Goal: Communication & Community: Participate in discussion

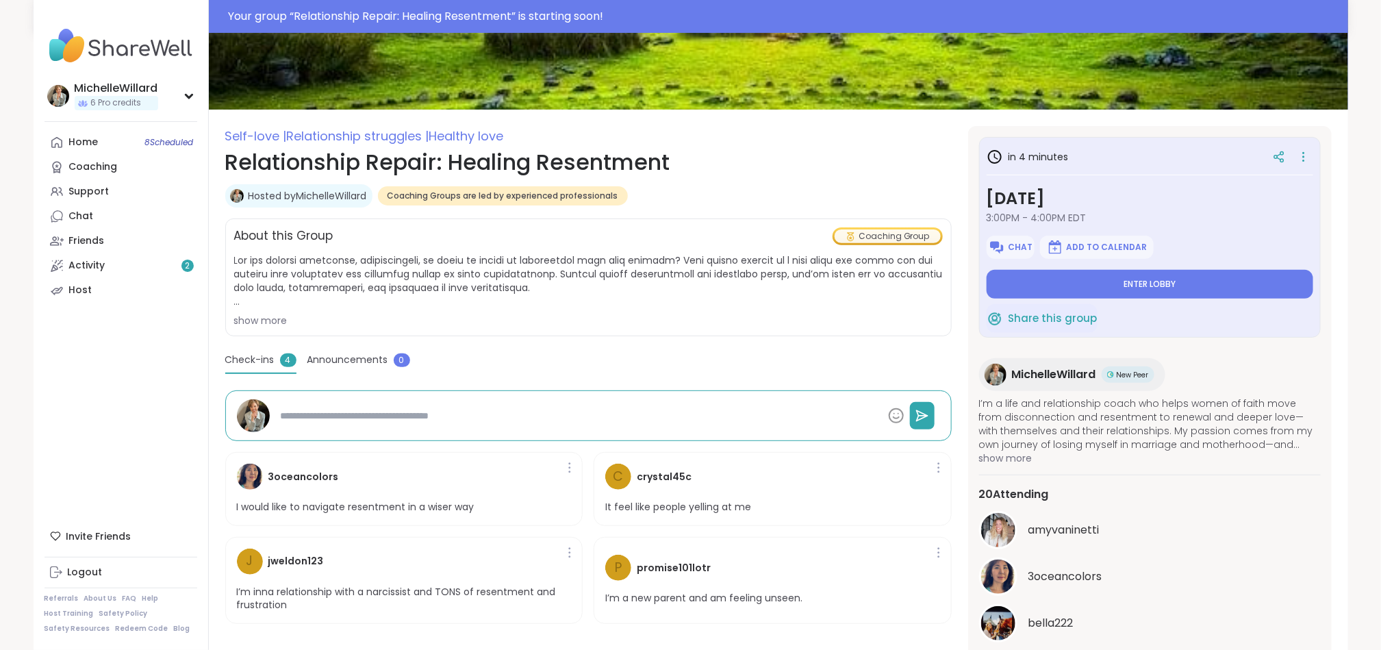
scroll to position [136, 0]
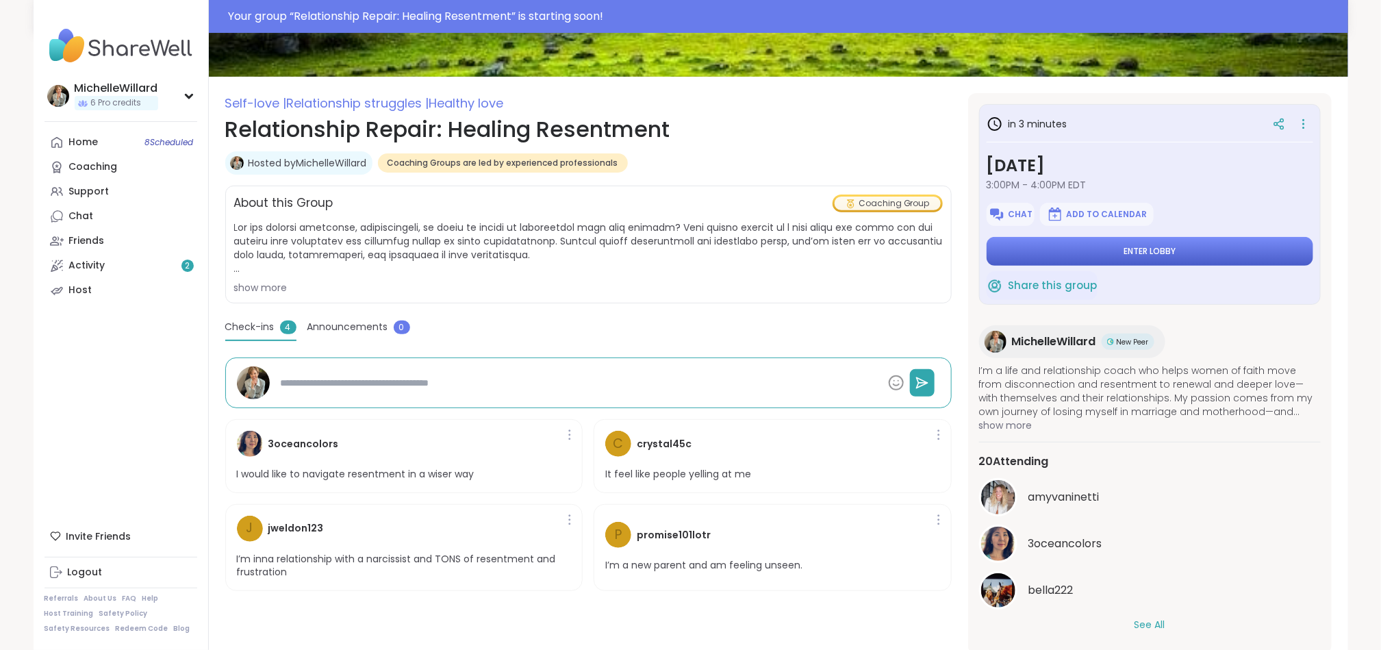
click at [1094, 251] on button "Enter lobby" at bounding box center [1150, 251] width 327 height 29
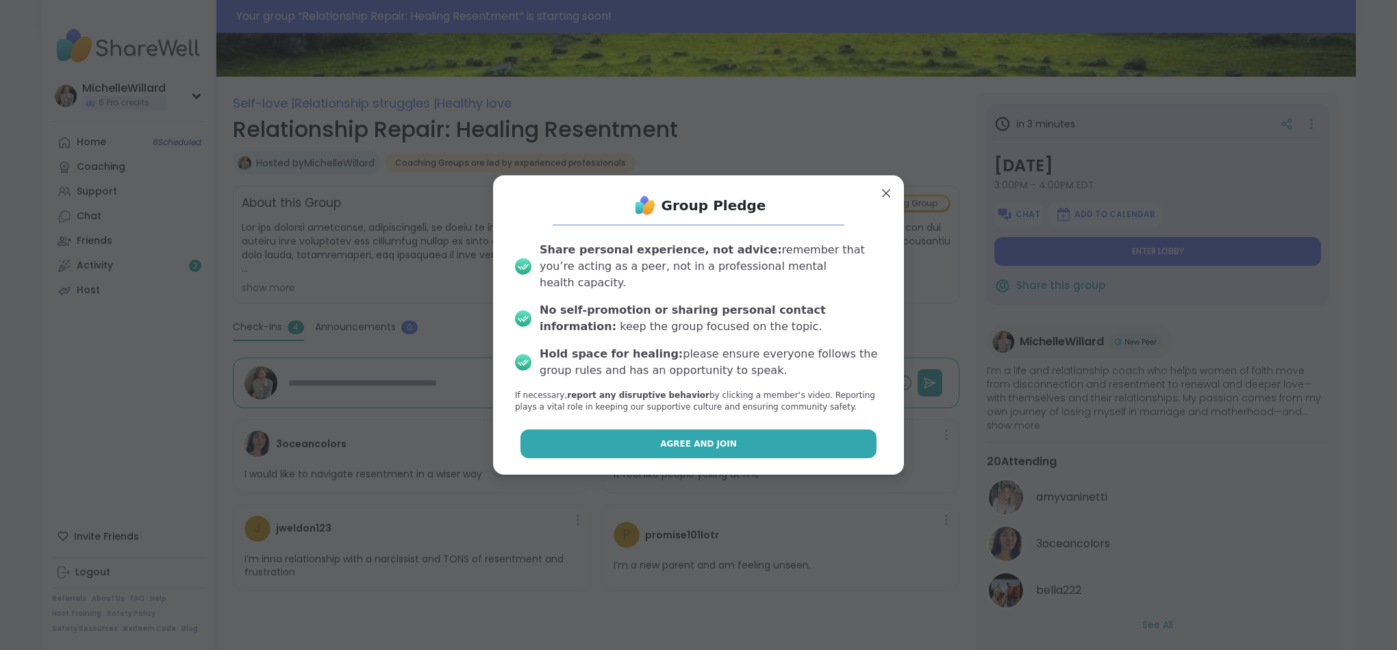
click at [664, 438] on span "Agree and Join" at bounding box center [698, 444] width 77 height 12
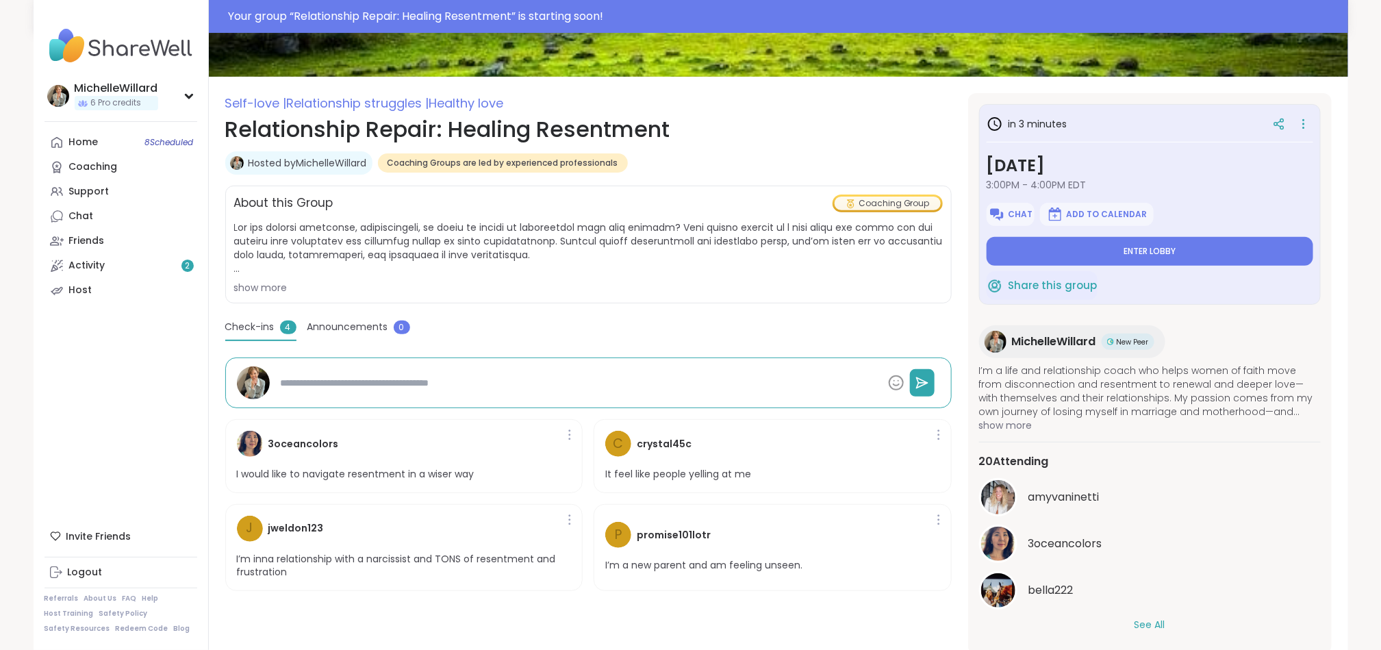
type textarea "*"
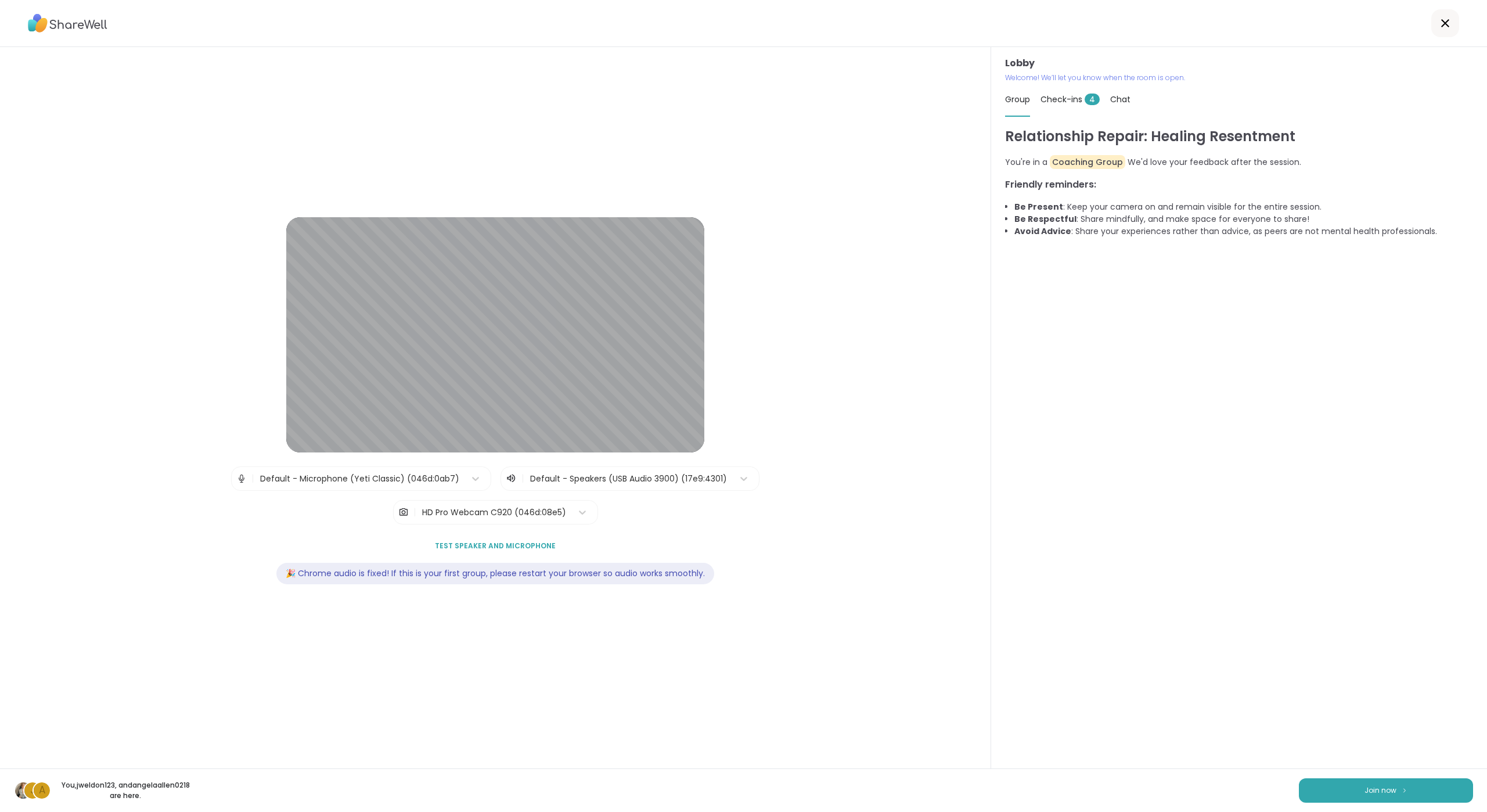
click at [485, 542] on span "Test speaker and microphone" at bounding box center [495, 546] width 120 height 10
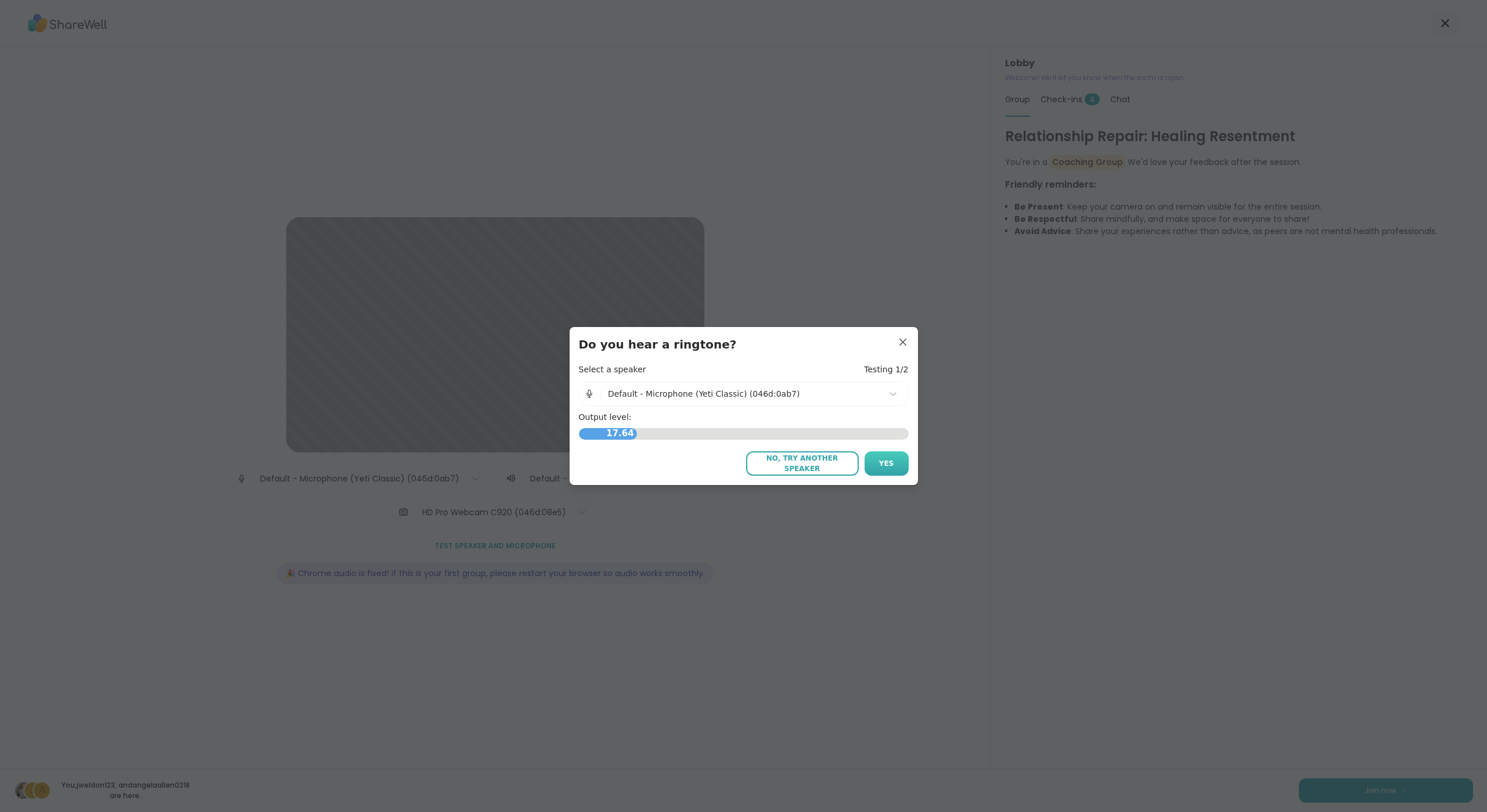
click at [886, 464] on button "Yes" at bounding box center [887, 463] width 44 height 25
click at [881, 459] on span "Yes" at bounding box center [887, 463] width 15 height 10
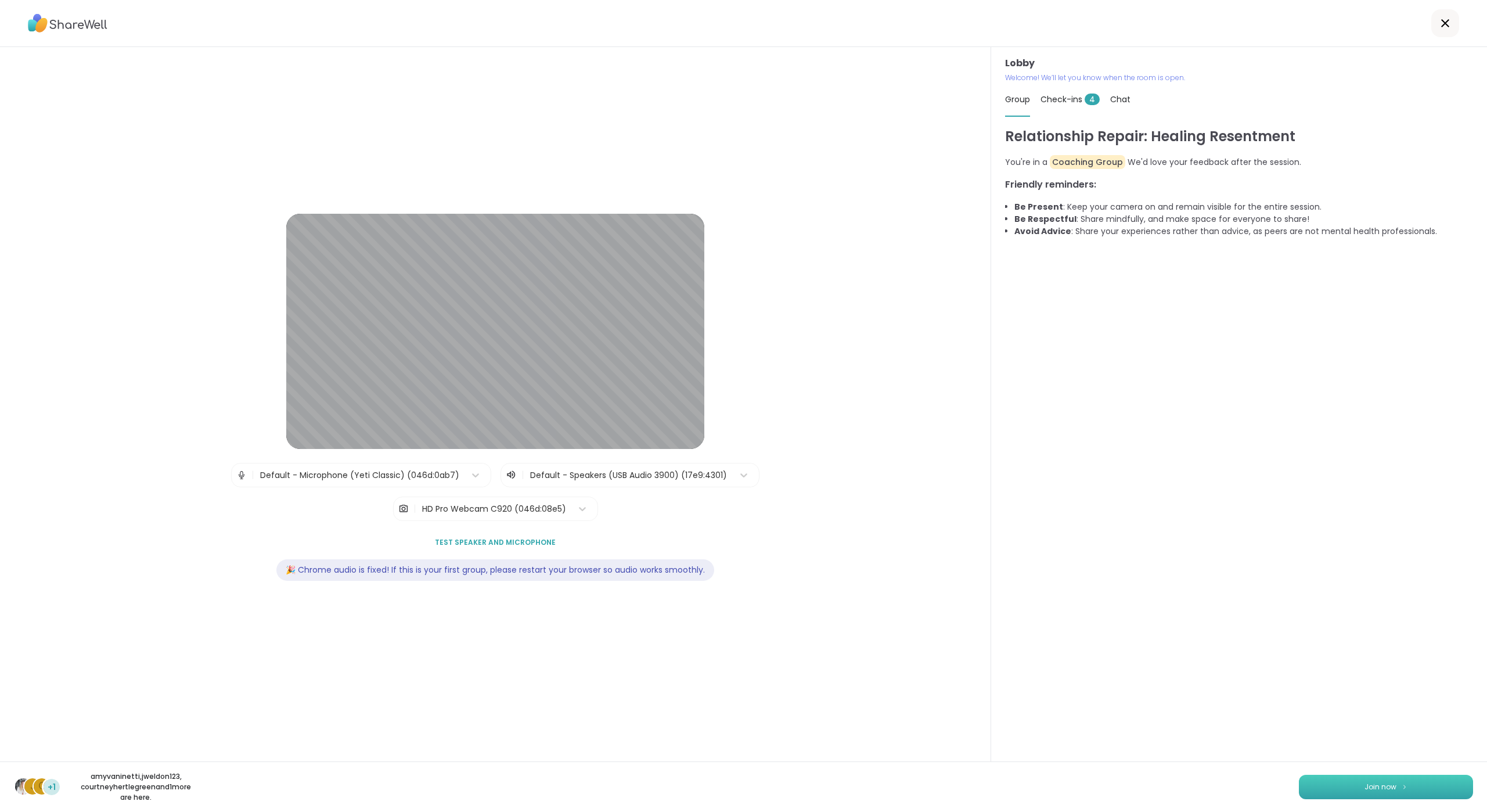
click at [1171, 550] on span "Join now" at bounding box center [1381, 787] width 32 height 10
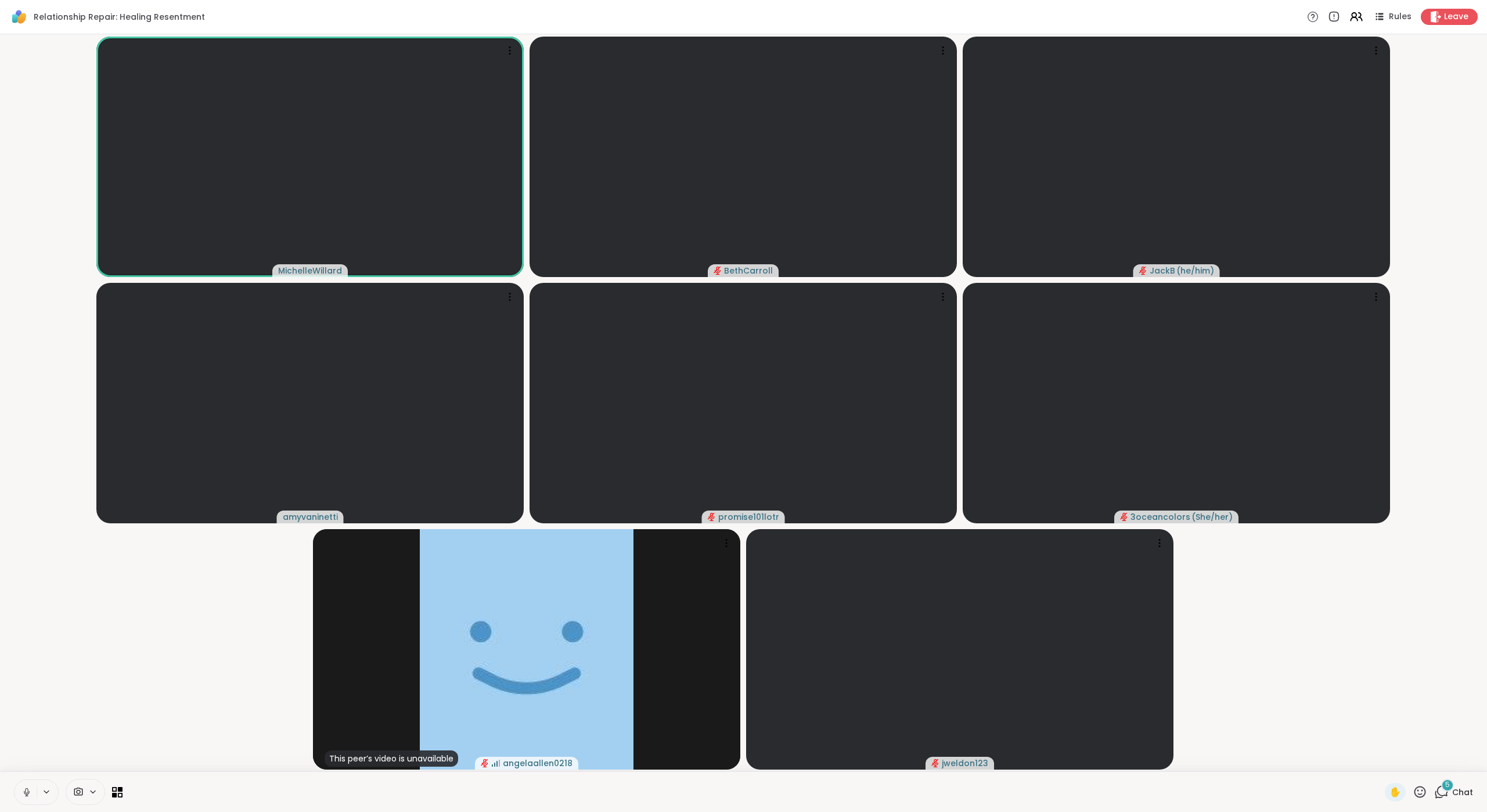
click at [1171, 550] on span "5" at bounding box center [1447, 785] width 4 height 10
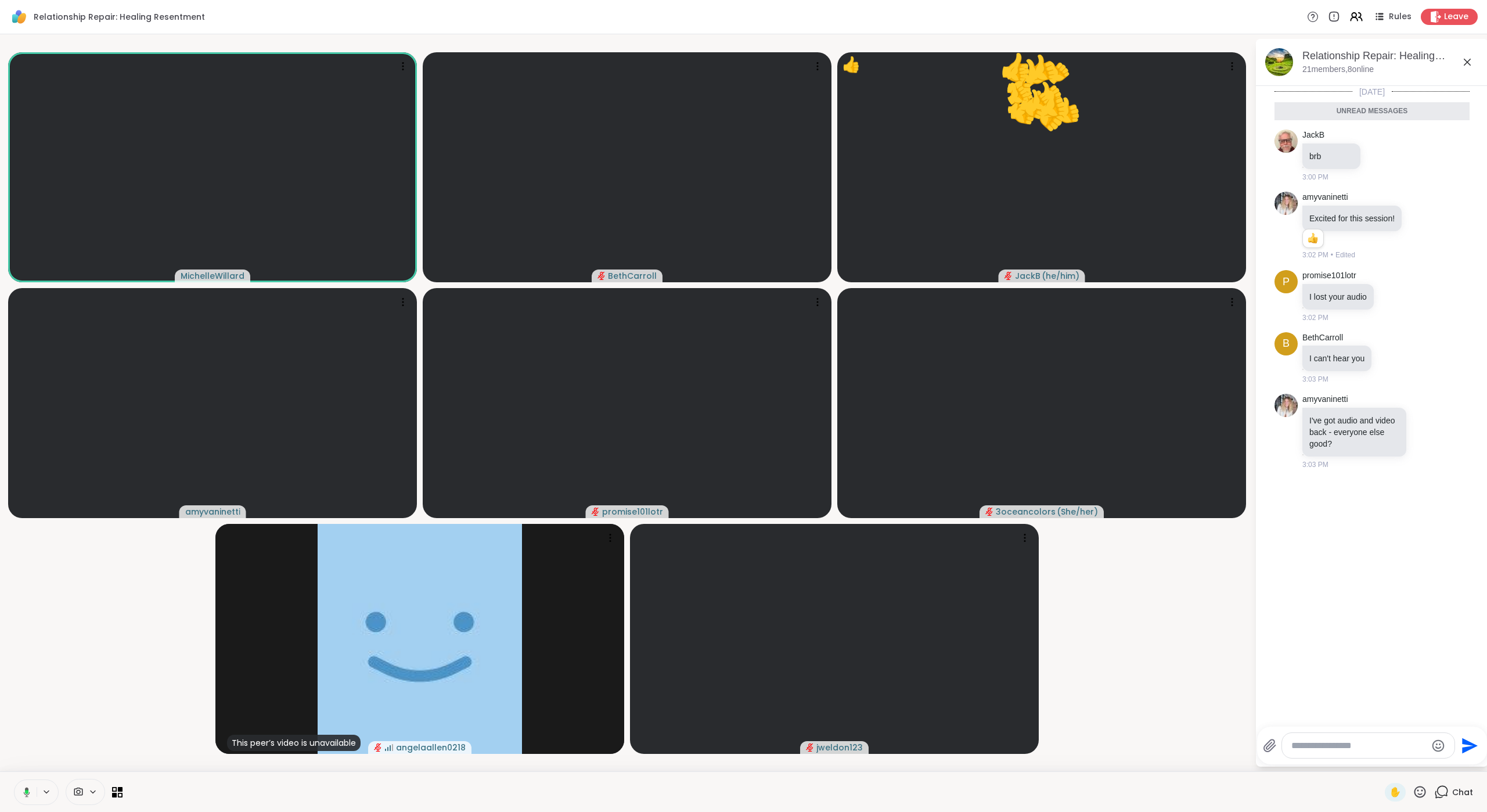
click at [1171, 550] on textarea "Type your message" at bounding box center [1359, 746] width 136 height 12
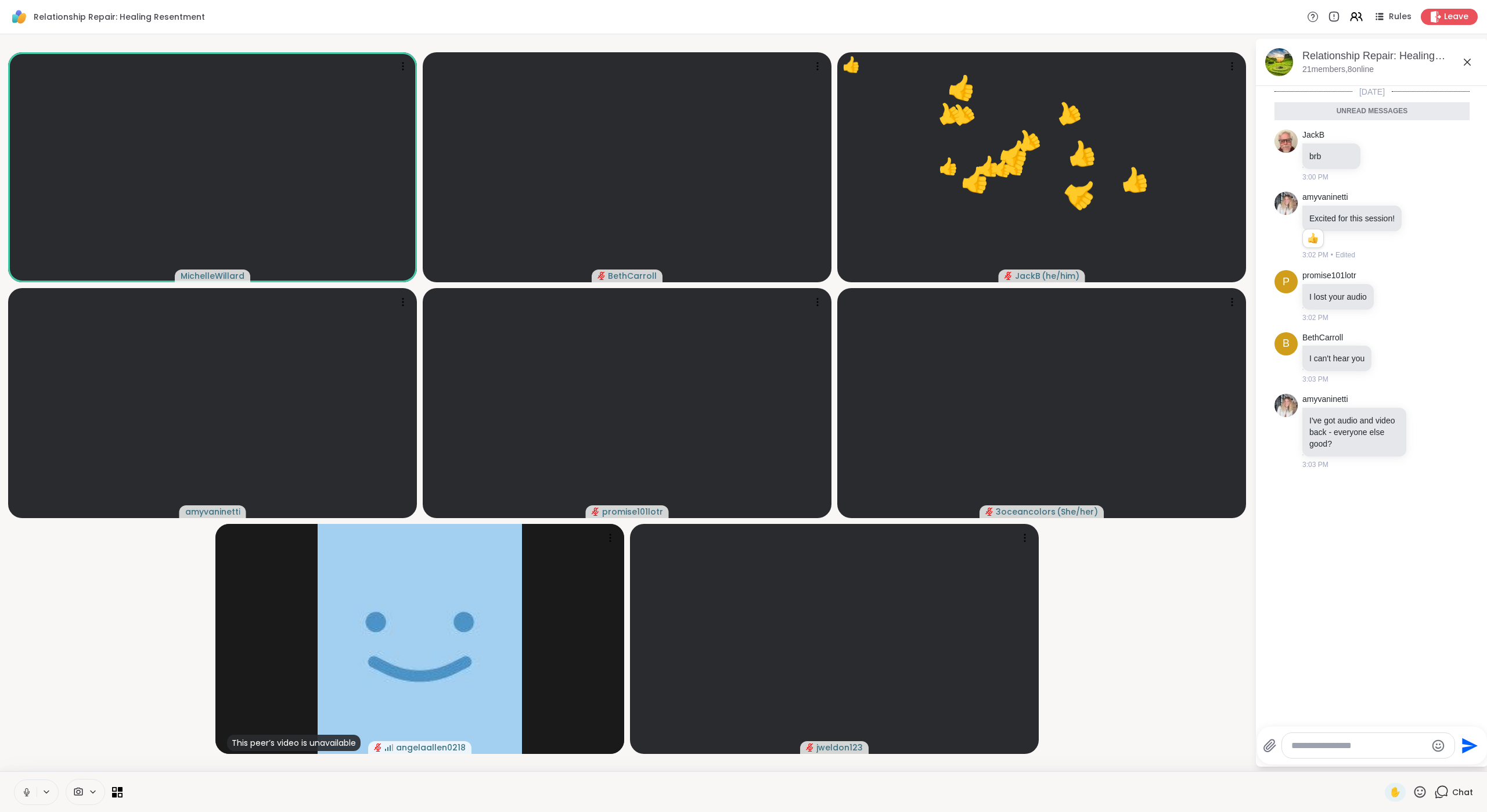
paste textarea "**********"
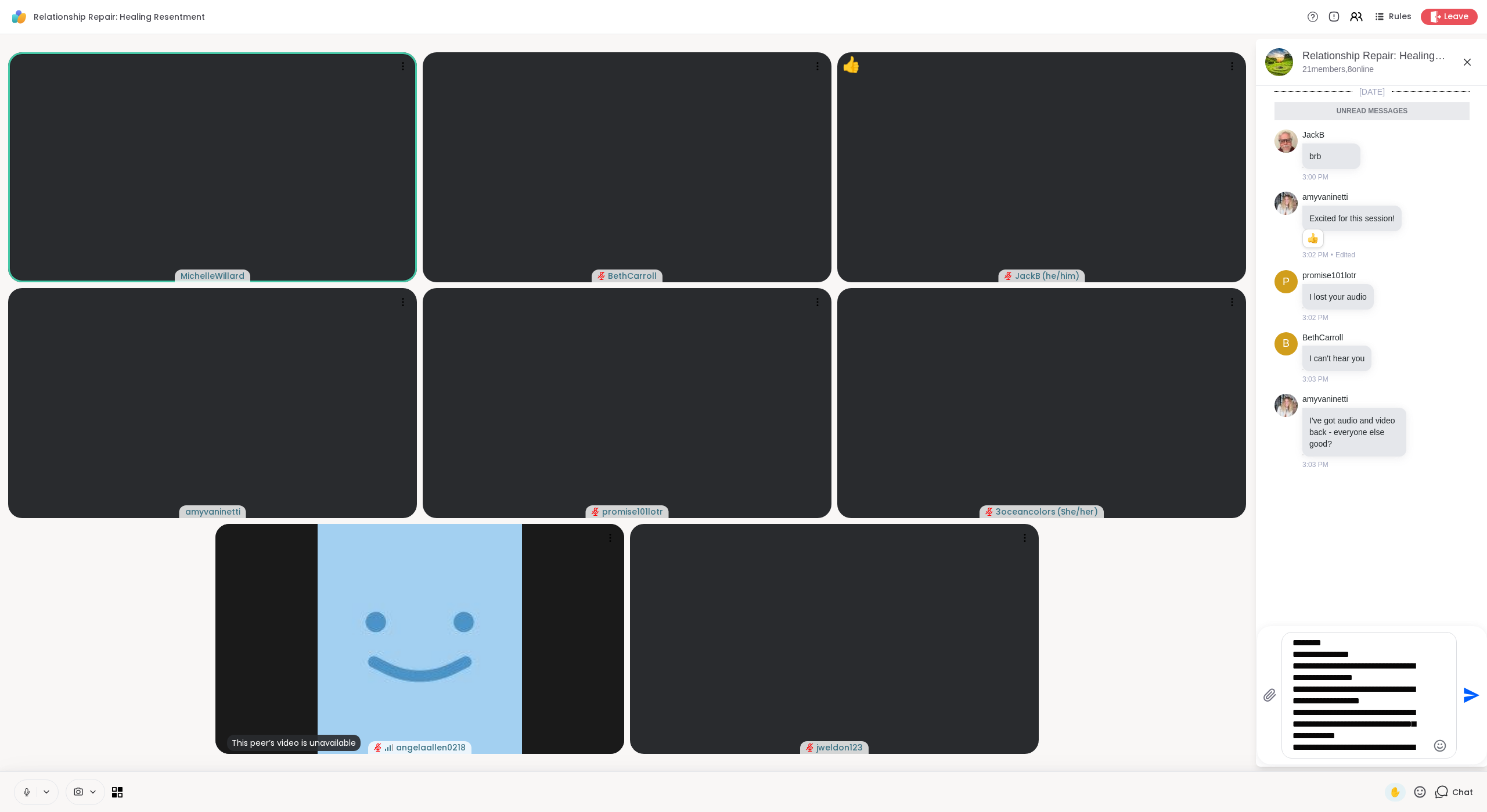
type textarea "**********"
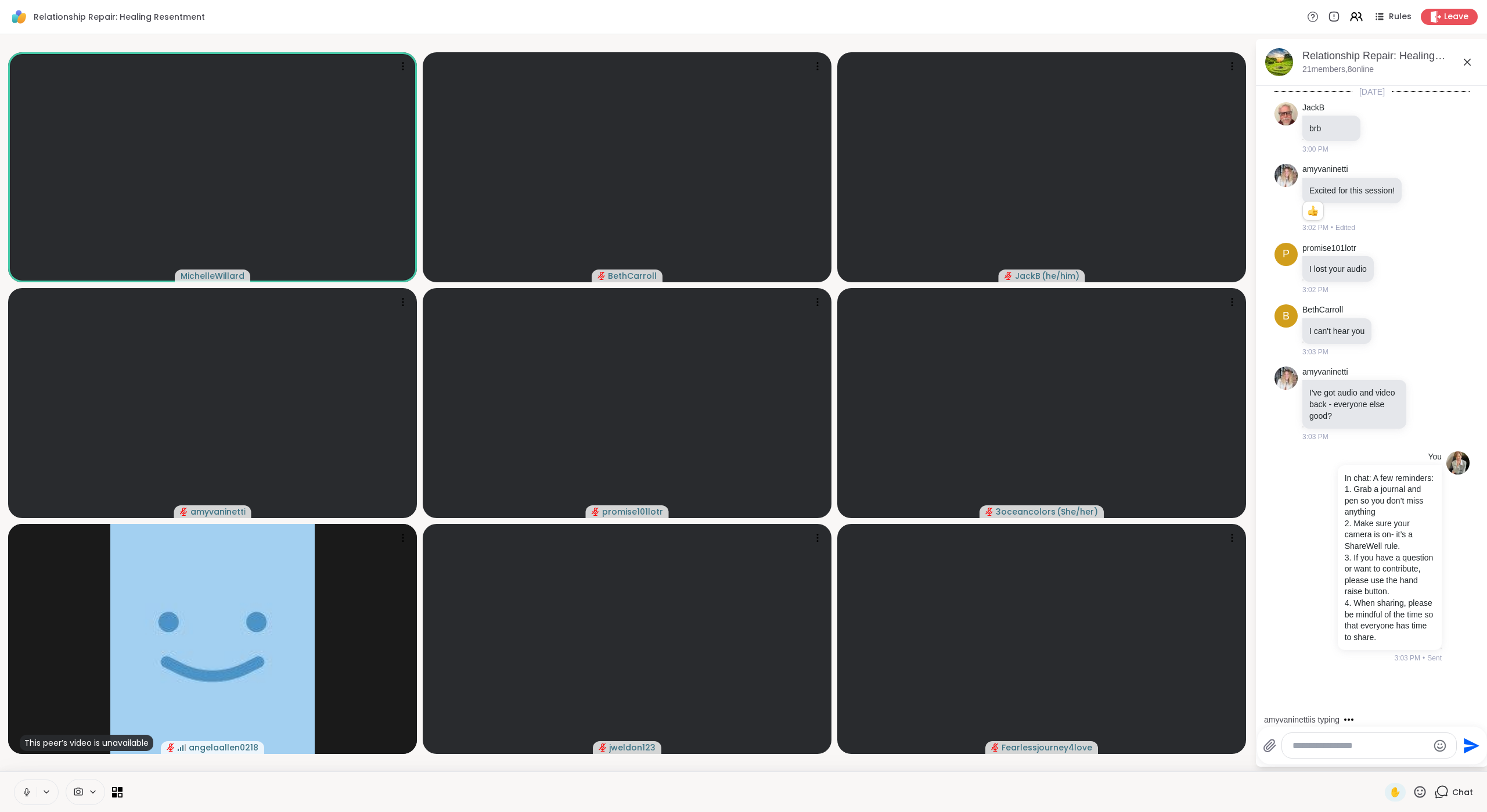
scroll to position [80, 0]
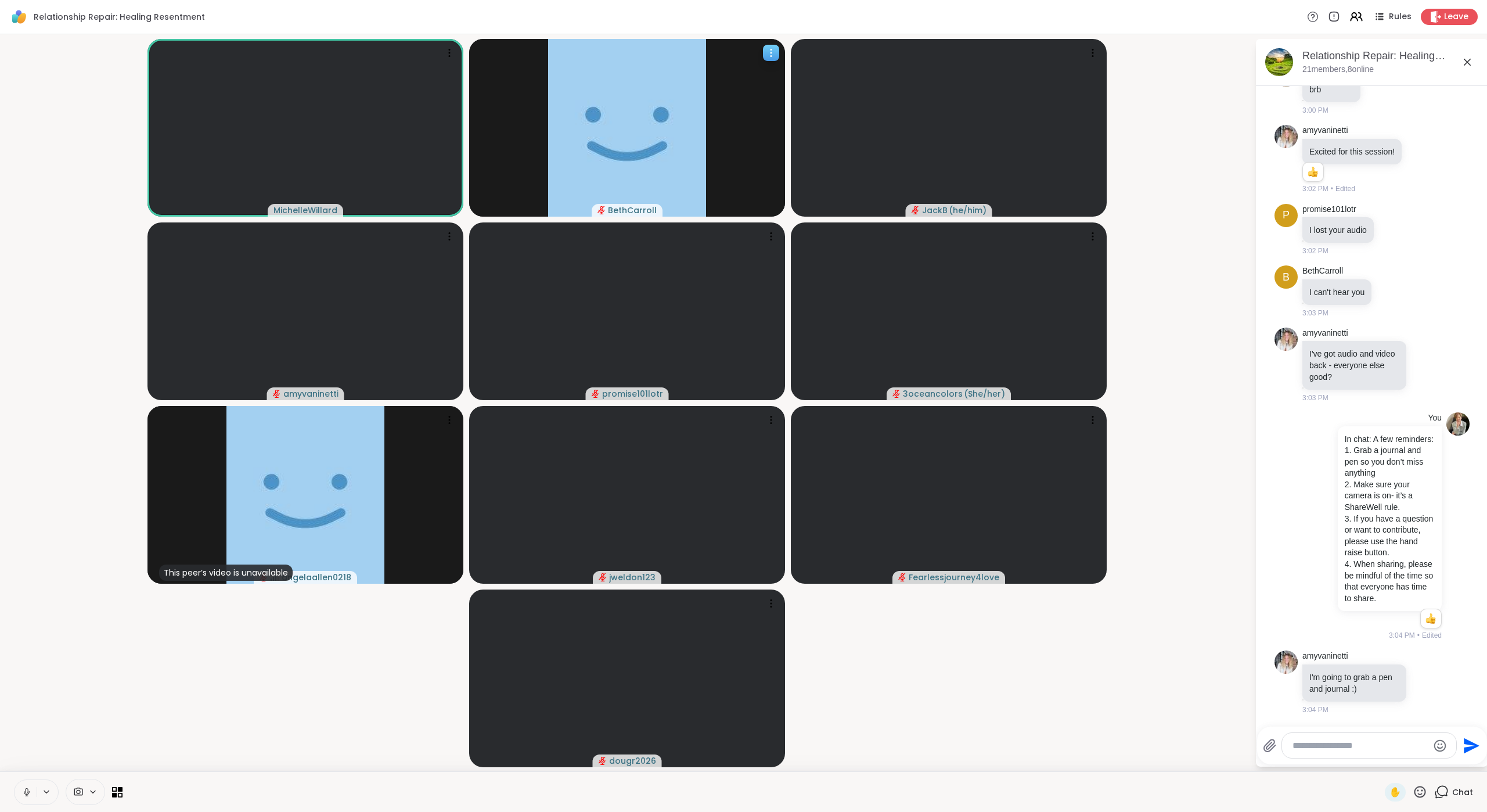
click at [772, 53] on icon at bounding box center [771, 53] width 12 height 12
click at [448, 420] on icon at bounding box center [449, 420] width 12 height 12
click at [403, 507] on h4 "Remove Member" at bounding box center [415, 507] width 61 height 23
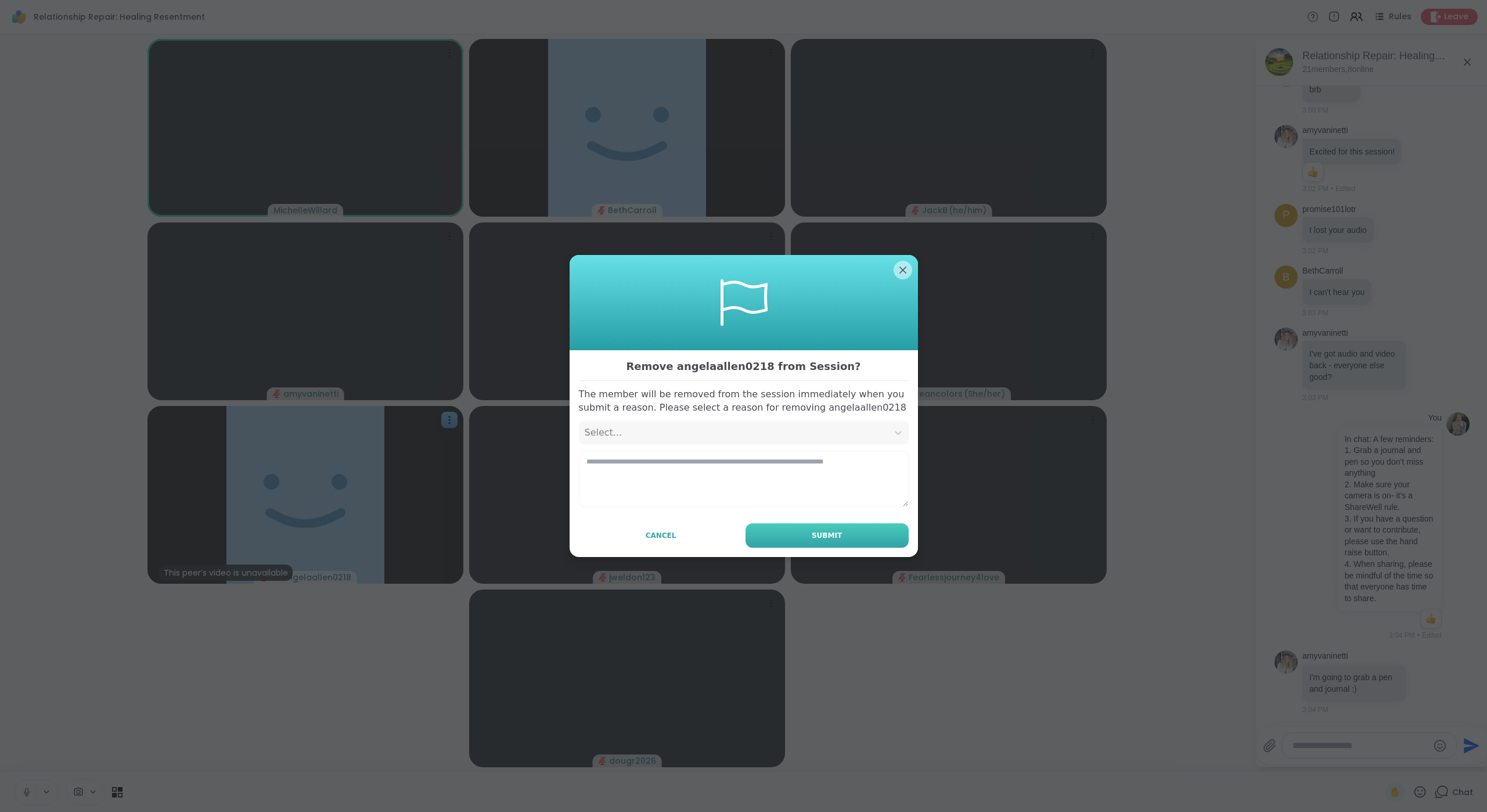
click at [830, 537] on span "Submit" at bounding box center [827, 535] width 31 height 10
click at [720, 459] on textarea at bounding box center [744, 479] width 330 height 56
type textarea "**********"
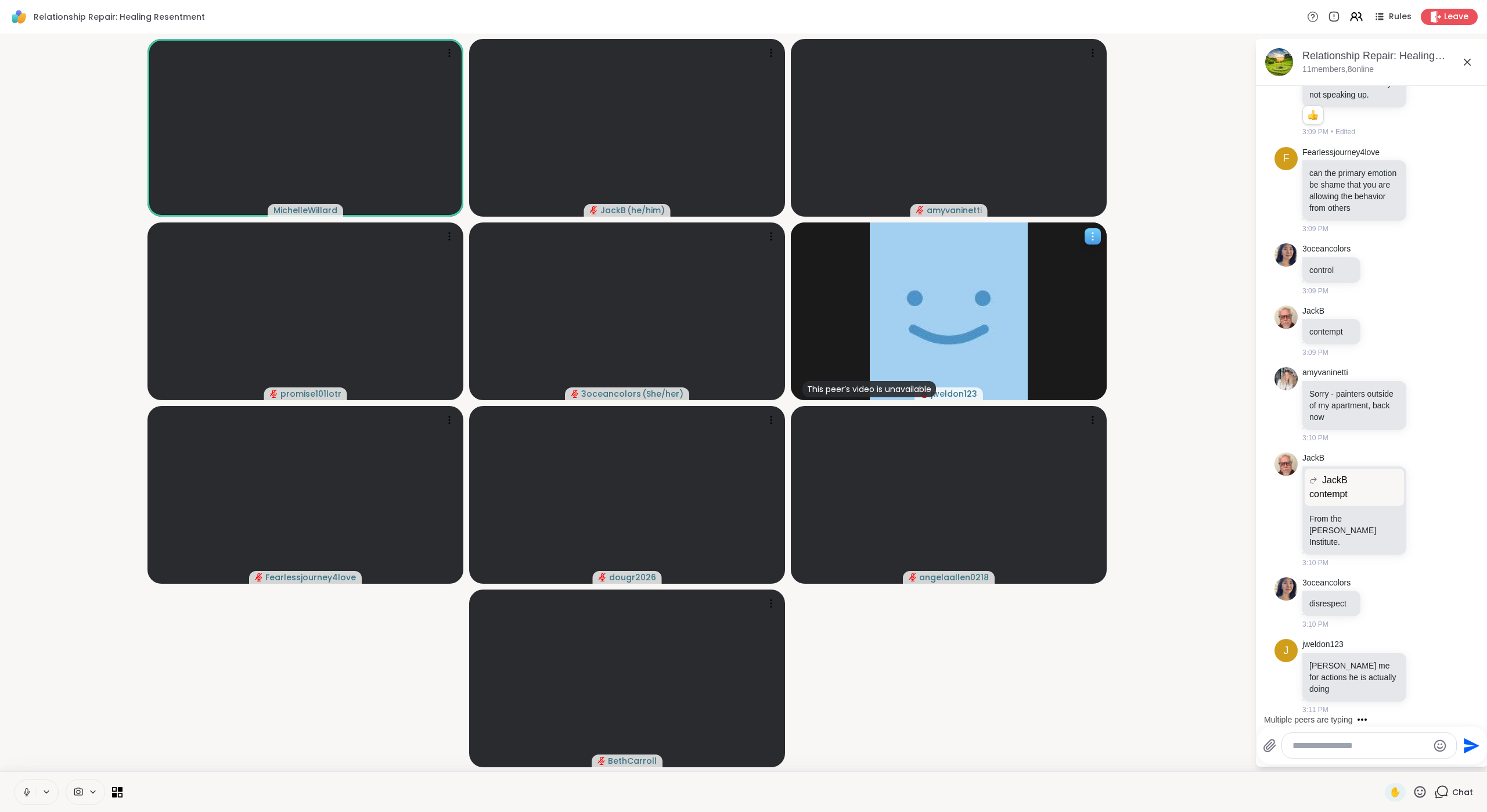
scroll to position [2134, 0]
click at [1094, 235] on icon at bounding box center [1093, 236] width 12 height 12
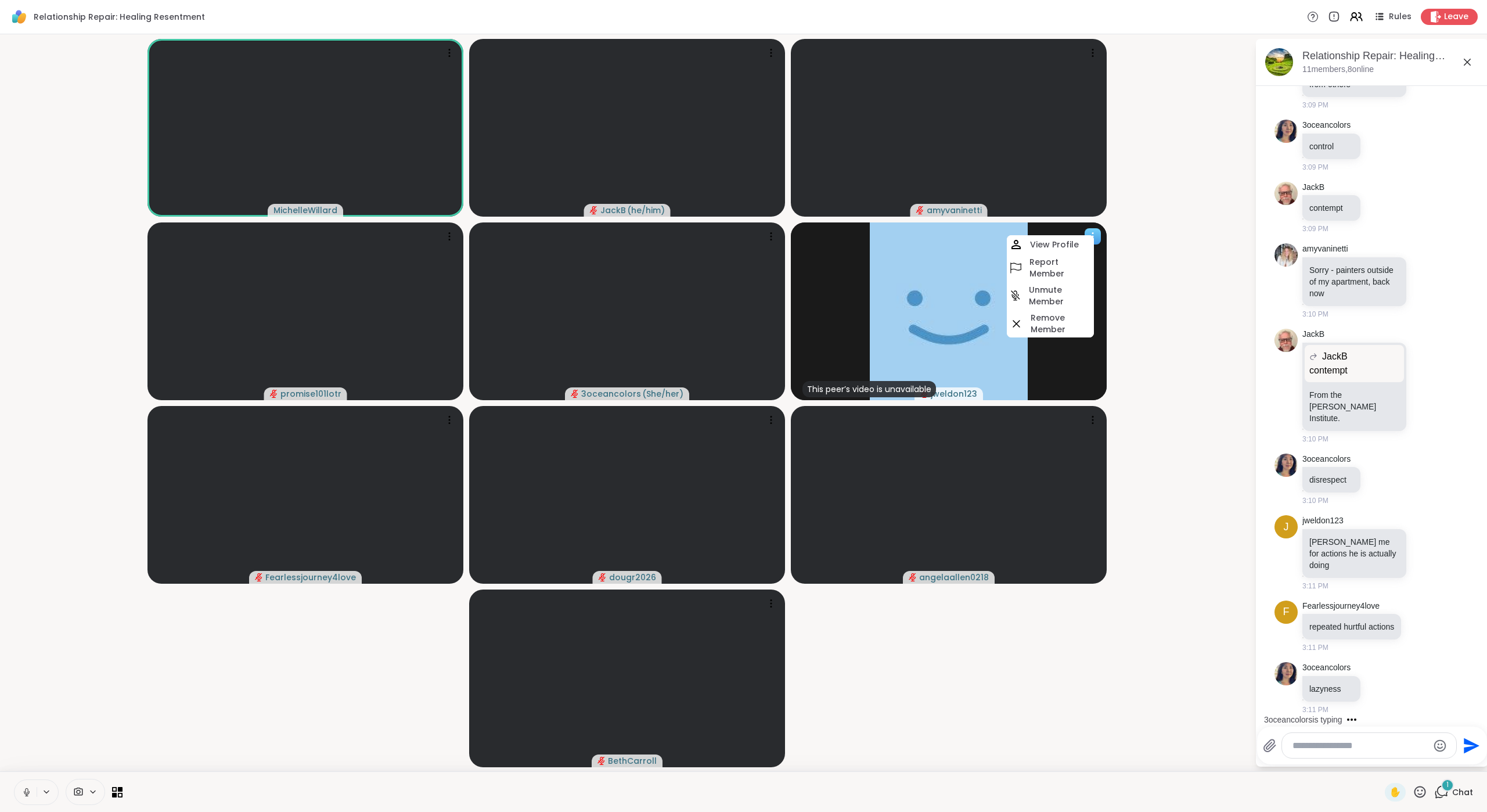
scroll to position [2269, 0]
click at [1045, 324] on h4 "Remove Member" at bounding box center [1061, 323] width 61 height 23
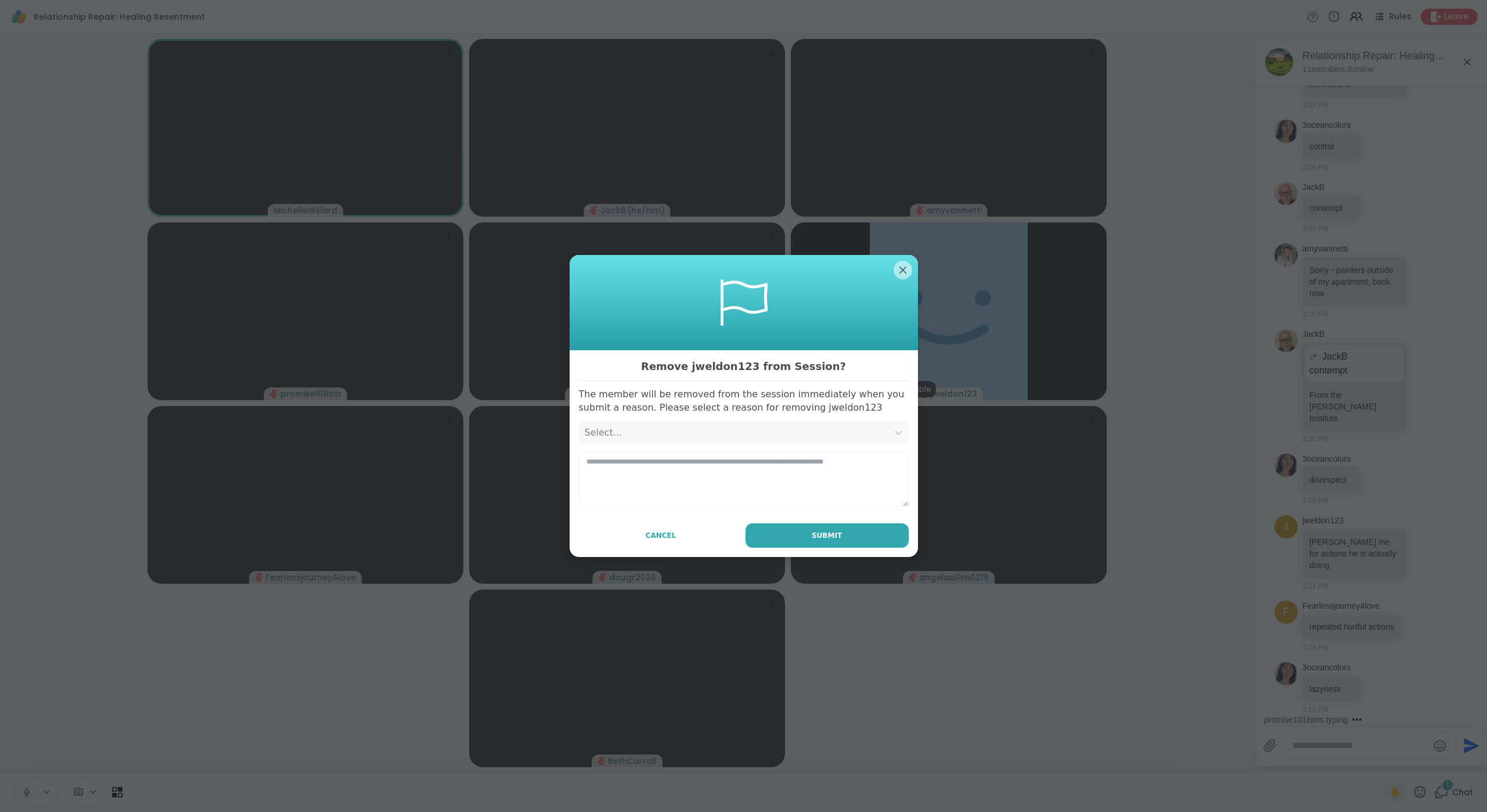
click at [747, 432] on div "Select..." at bounding box center [733, 432] width 298 height 14
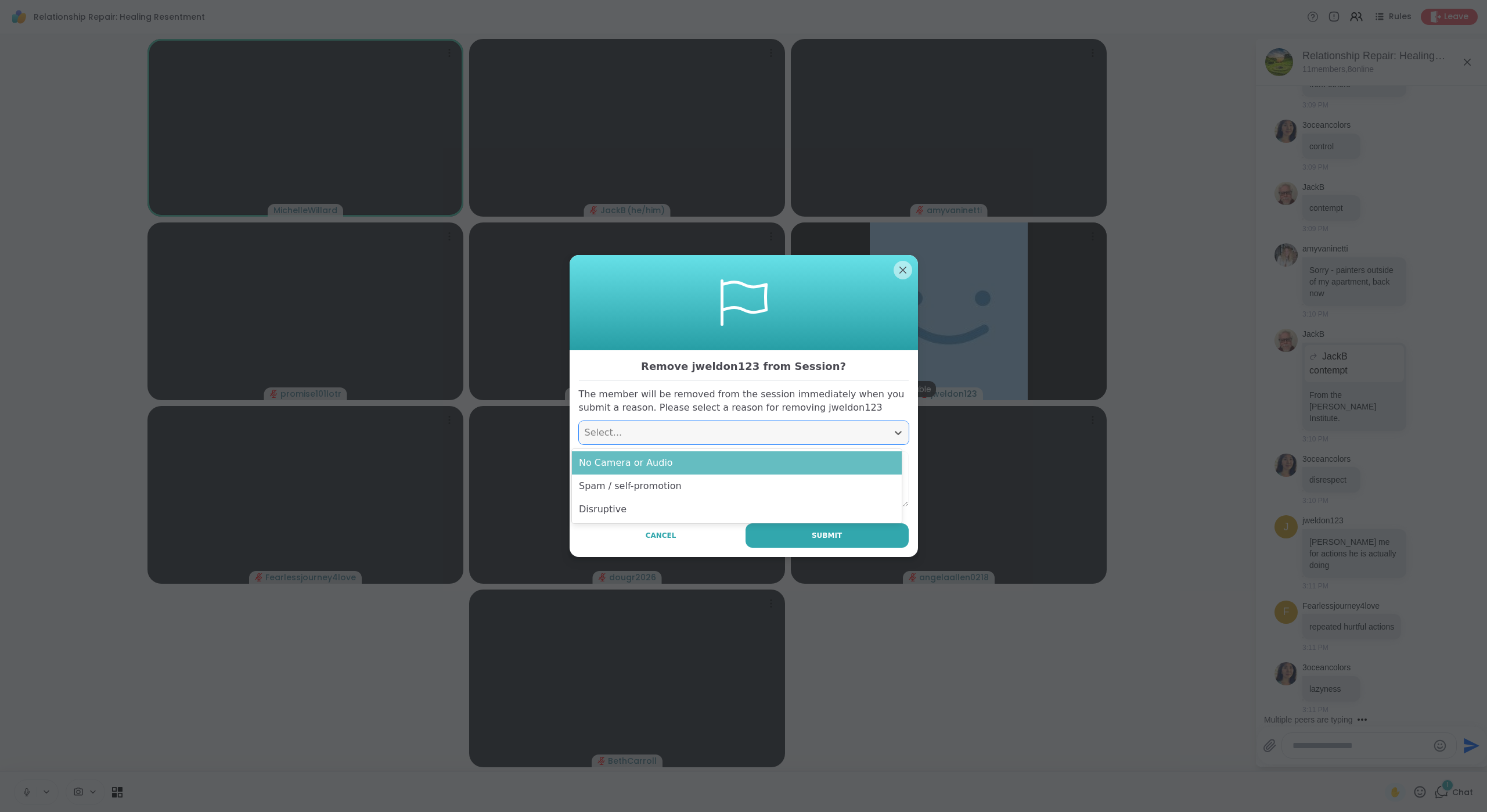
click at [779, 459] on div "No Camera or Audio" at bounding box center [737, 462] width 330 height 23
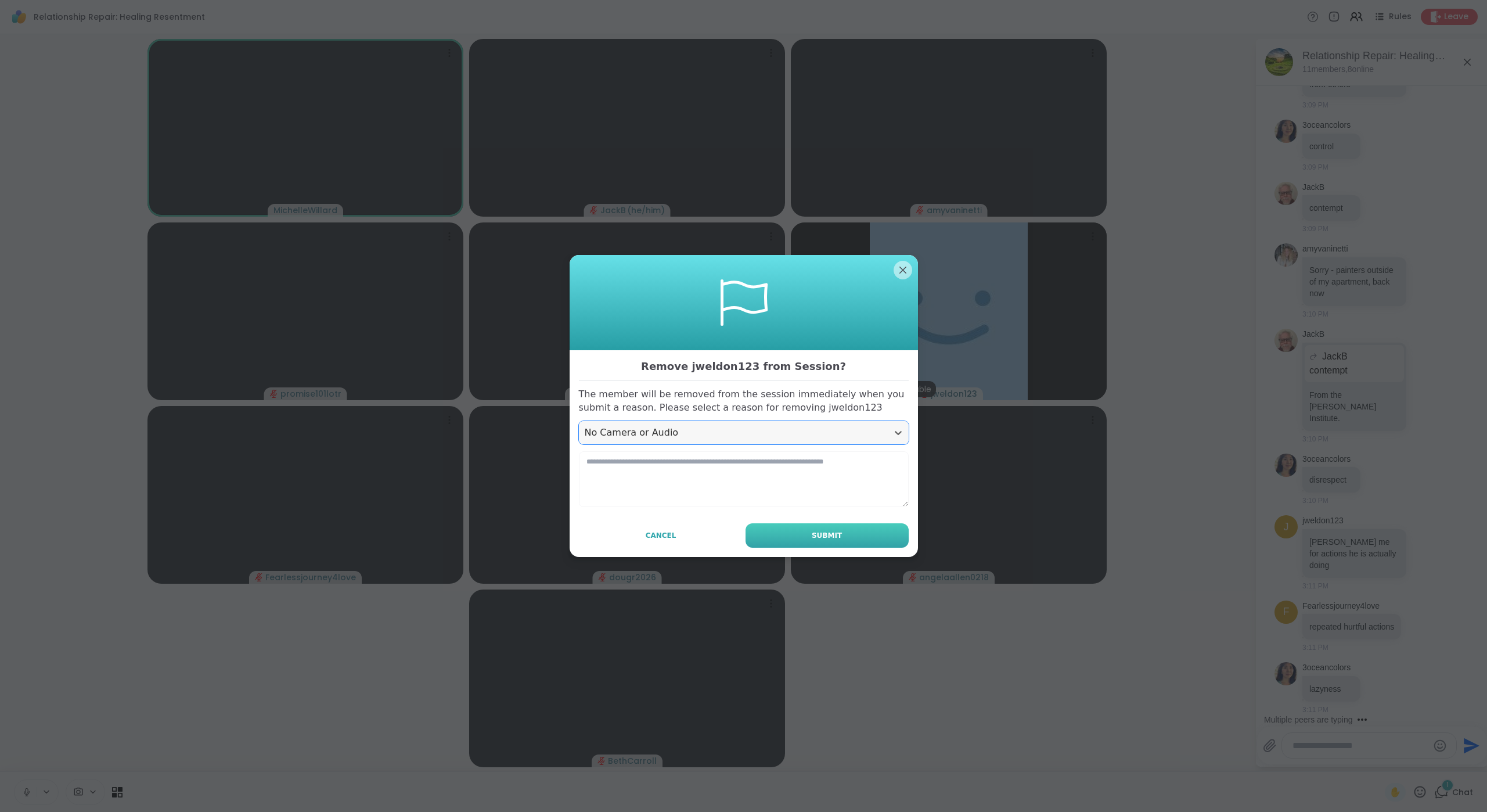
click at [825, 539] on span "Submit" at bounding box center [827, 535] width 31 height 10
click at [816, 531] on span "Submit" at bounding box center [827, 535] width 31 height 10
click at [755, 469] on textarea at bounding box center [744, 479] width 330 height 56
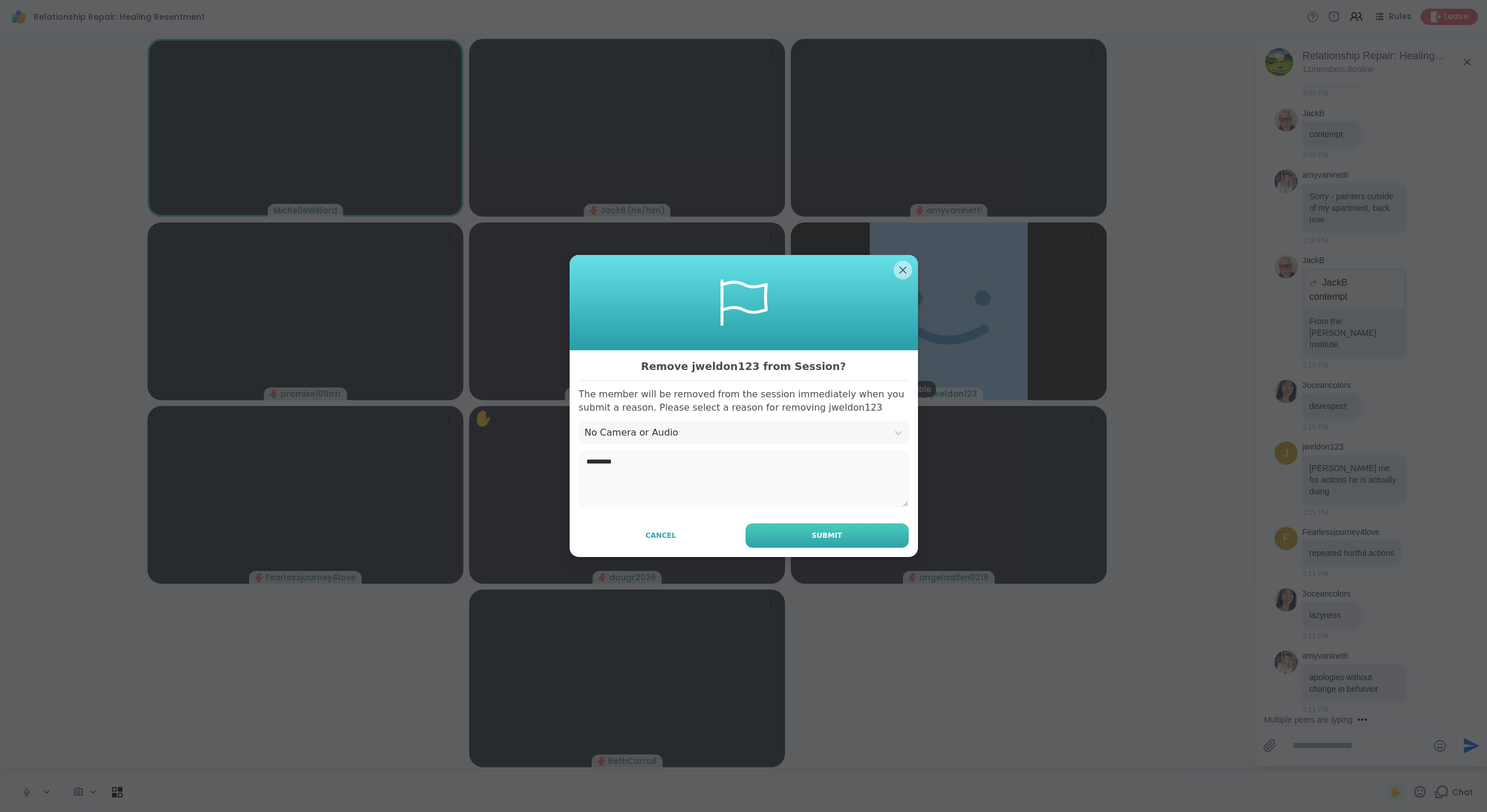
type textarea "*********"
click at [799, 530] on button "Submit" at bounding box center [827, 535] width 163 height 25
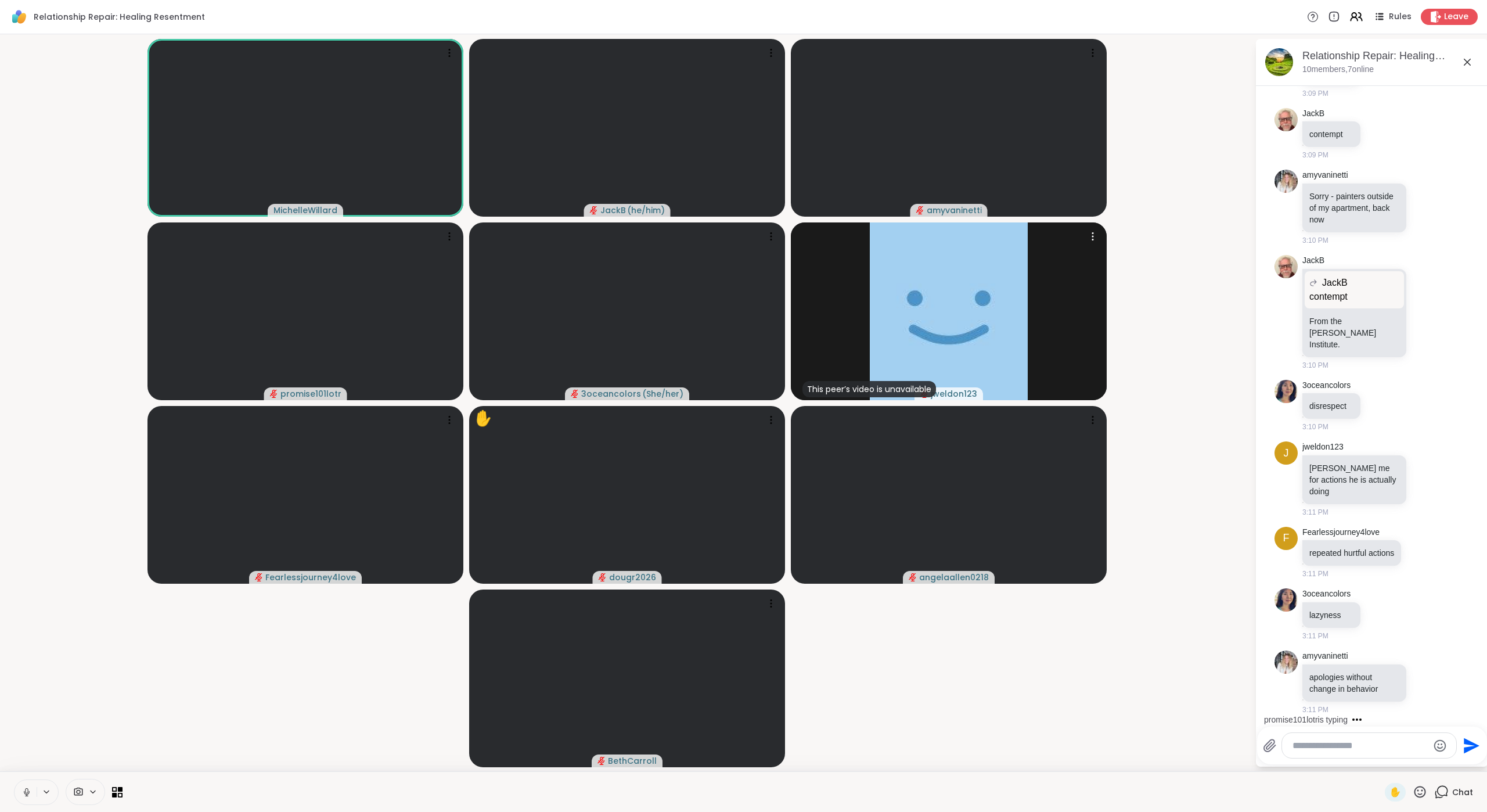
click at [893, 270] on img at bounding box center [949, 311] width 158 height 178
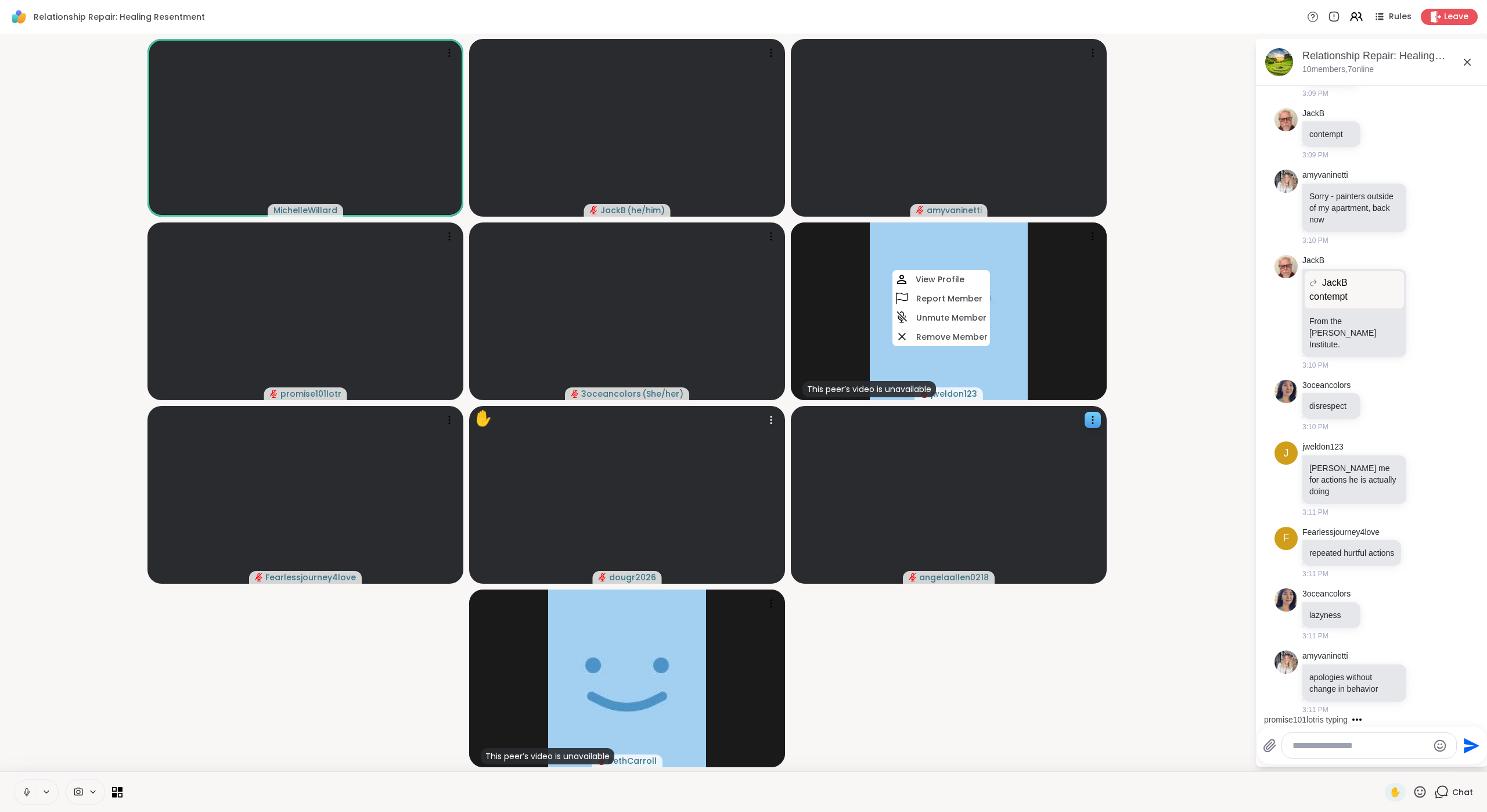
scroll to position [2451, 0]
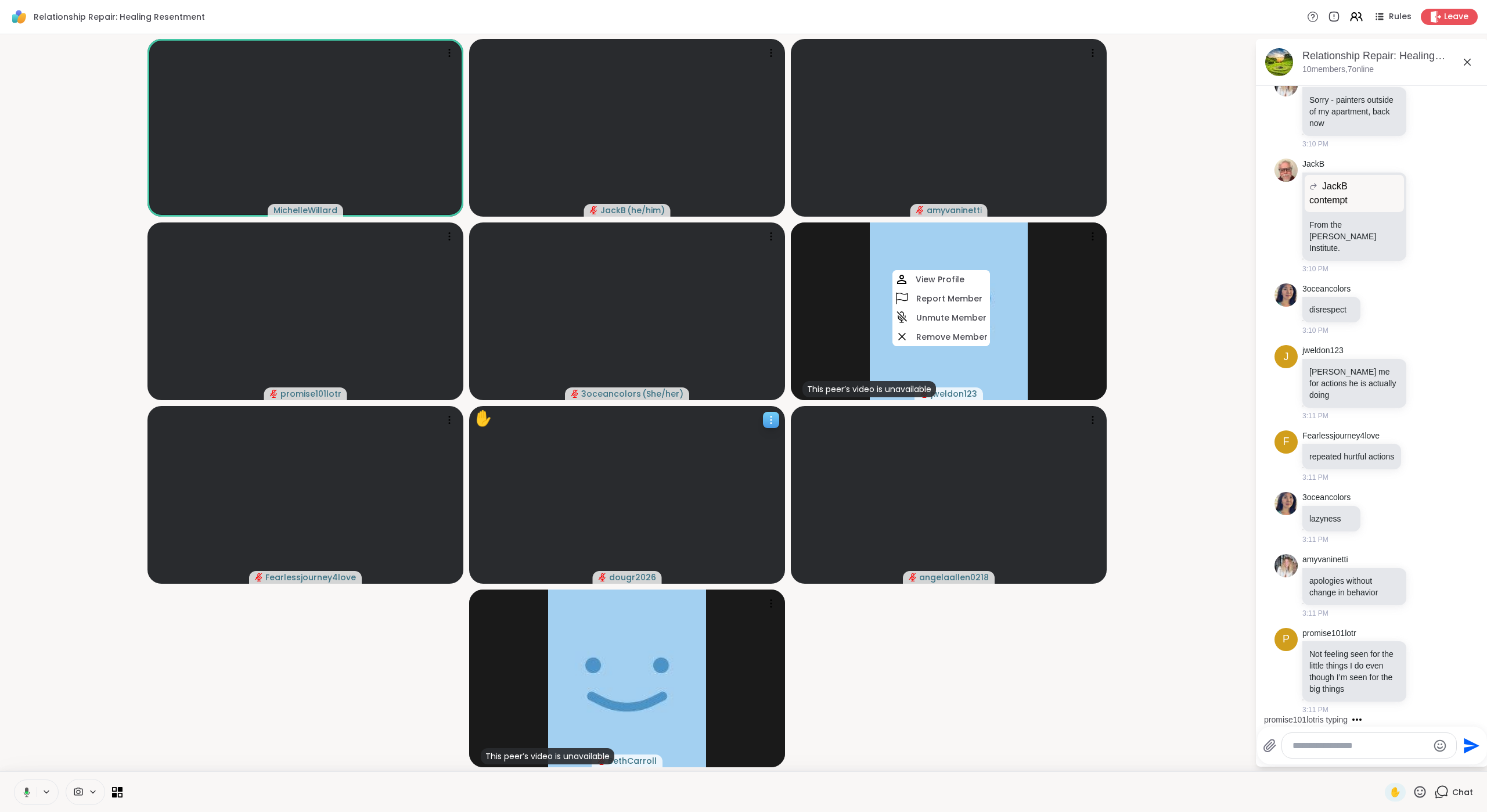
click at [777, 421] on icon at bounding box center [771, 420] width 12 height 12
click at [944, 550] on video-player-container "[PERSON_NAME] ( he/him ) amyvaninetti promise101lotr 3oceancolors ( She/her ) T…" at bounding box center [627, 403] width 1241 height 727
click at [770, 422] on icon at bounding box center [771, 420] width 12 height 12
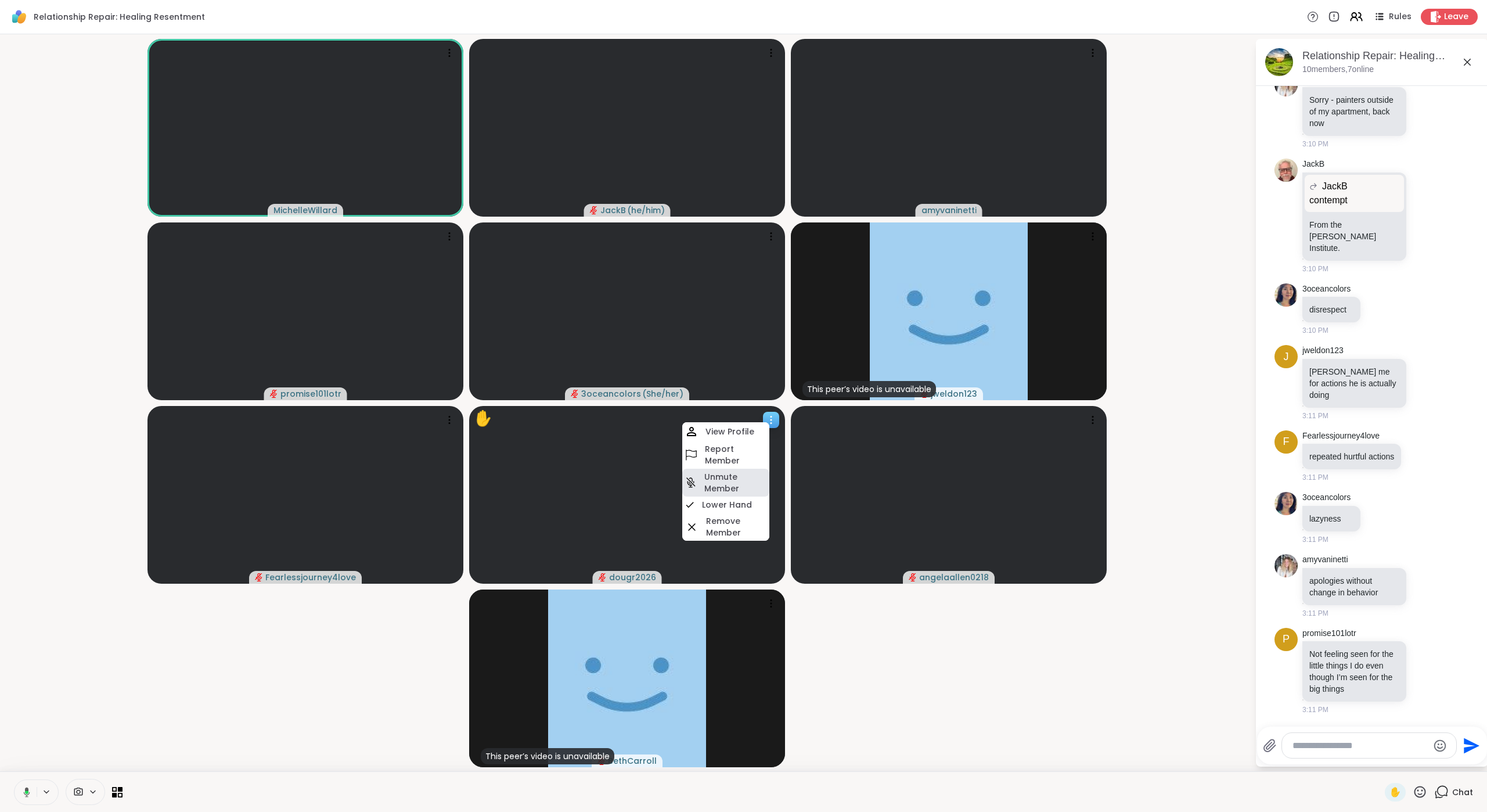
click at [730, 476] on h4 "Unmute Member" at bounding box center [736, 481] width 63 height 23
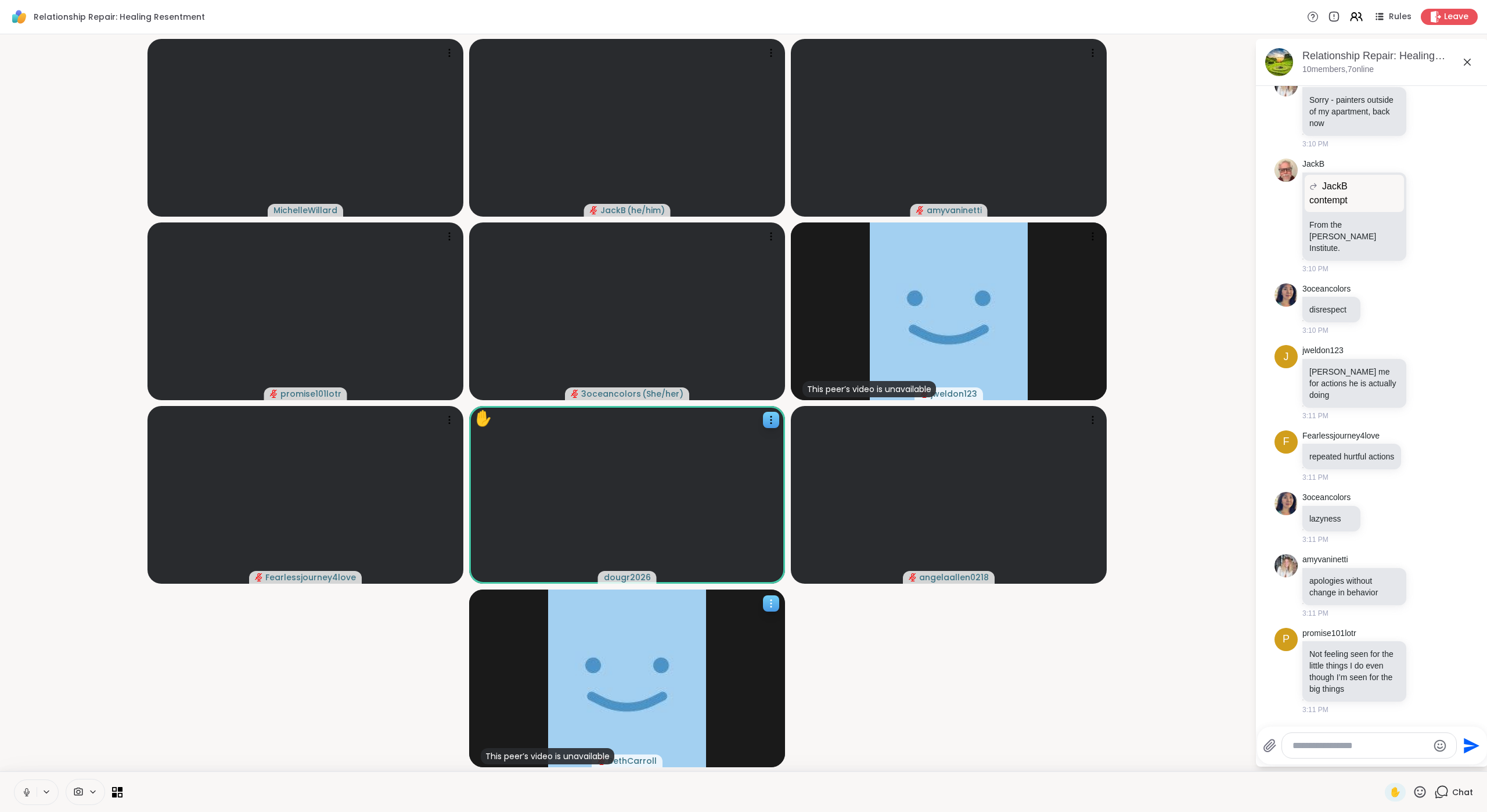
click at [770, 550] on icon at bounding box center [771, 603] width 12 height 12
click at [721, 550] on h4 "Remove Member" at bounding box center [738, 689] width 61 height 23
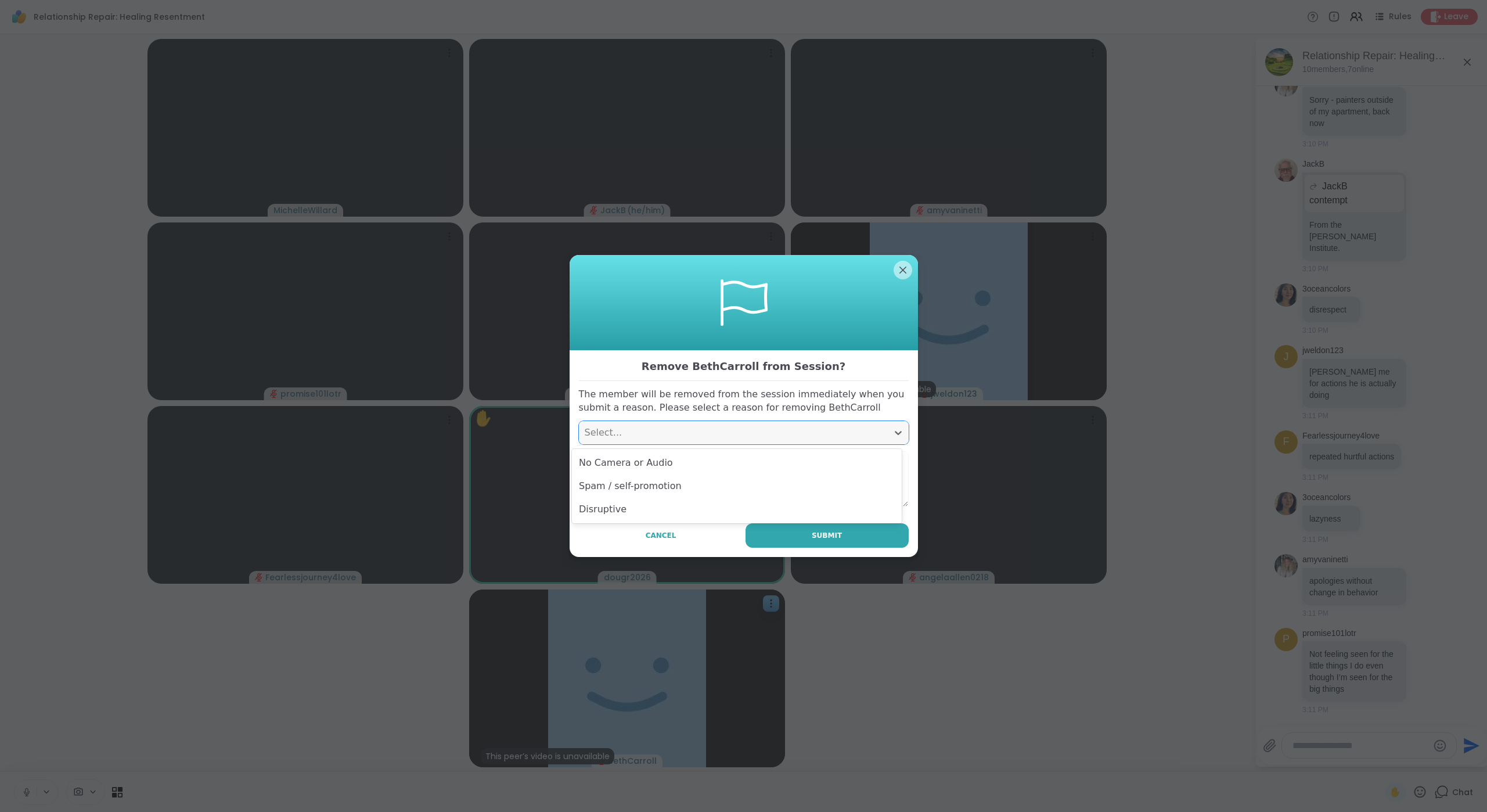
click at [677, 426] on div "Select..." at bounding box center [733, 432] width 298 height 14
click at [668, 456] on div "No Camera or Audio" at bounding box center [737, 462] width 330 height 23
click at [772, 535] on button "Submit" at bounding box center [827, 535] width 163 height 25
click at [723, 475] on textarea at bounding box center [744, 479] width 330 height 56
type textarea "**********"
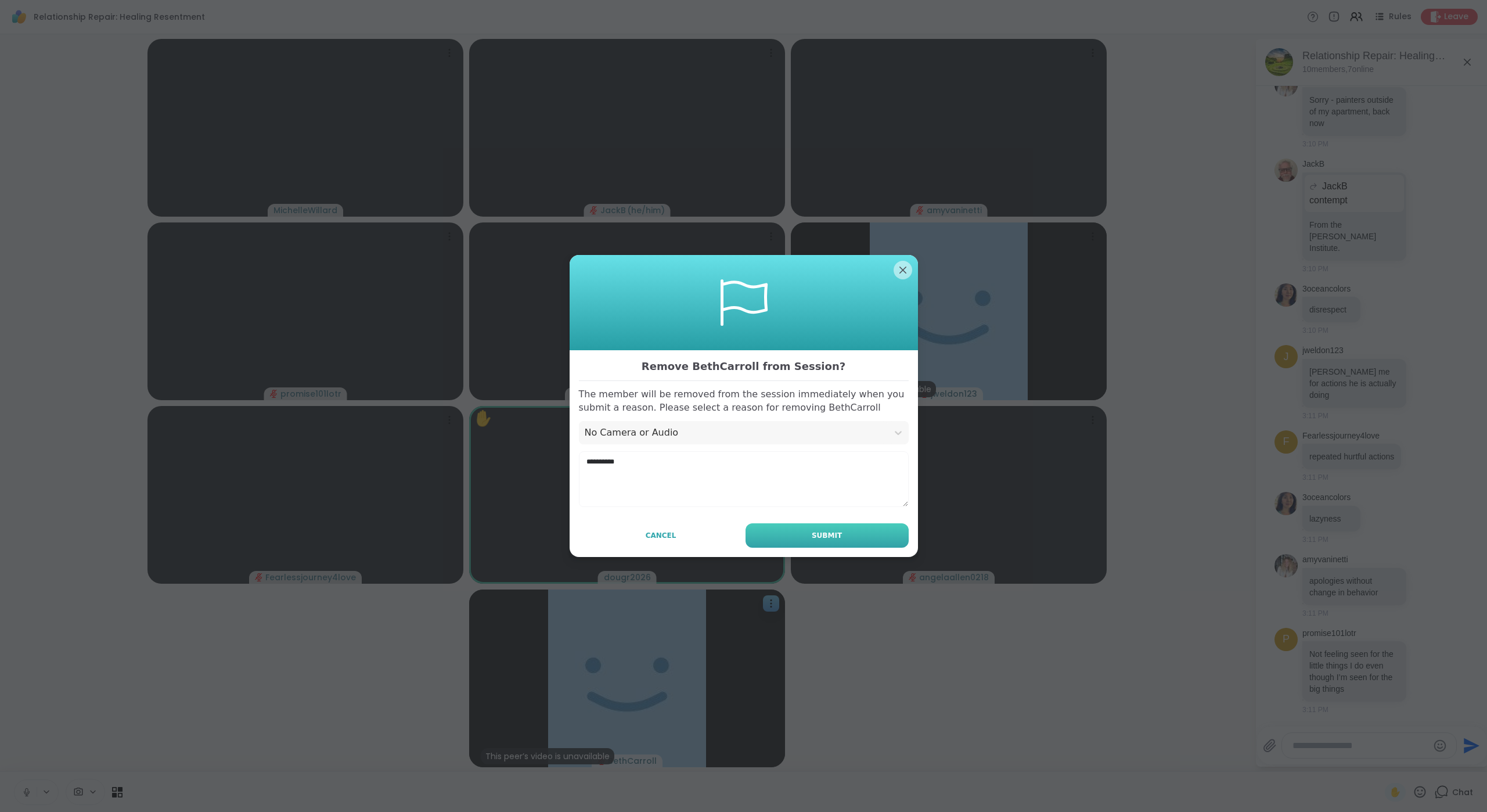
click at [779, 532] on button "Submit" at bounding box center [827, 535] width 163 height 25
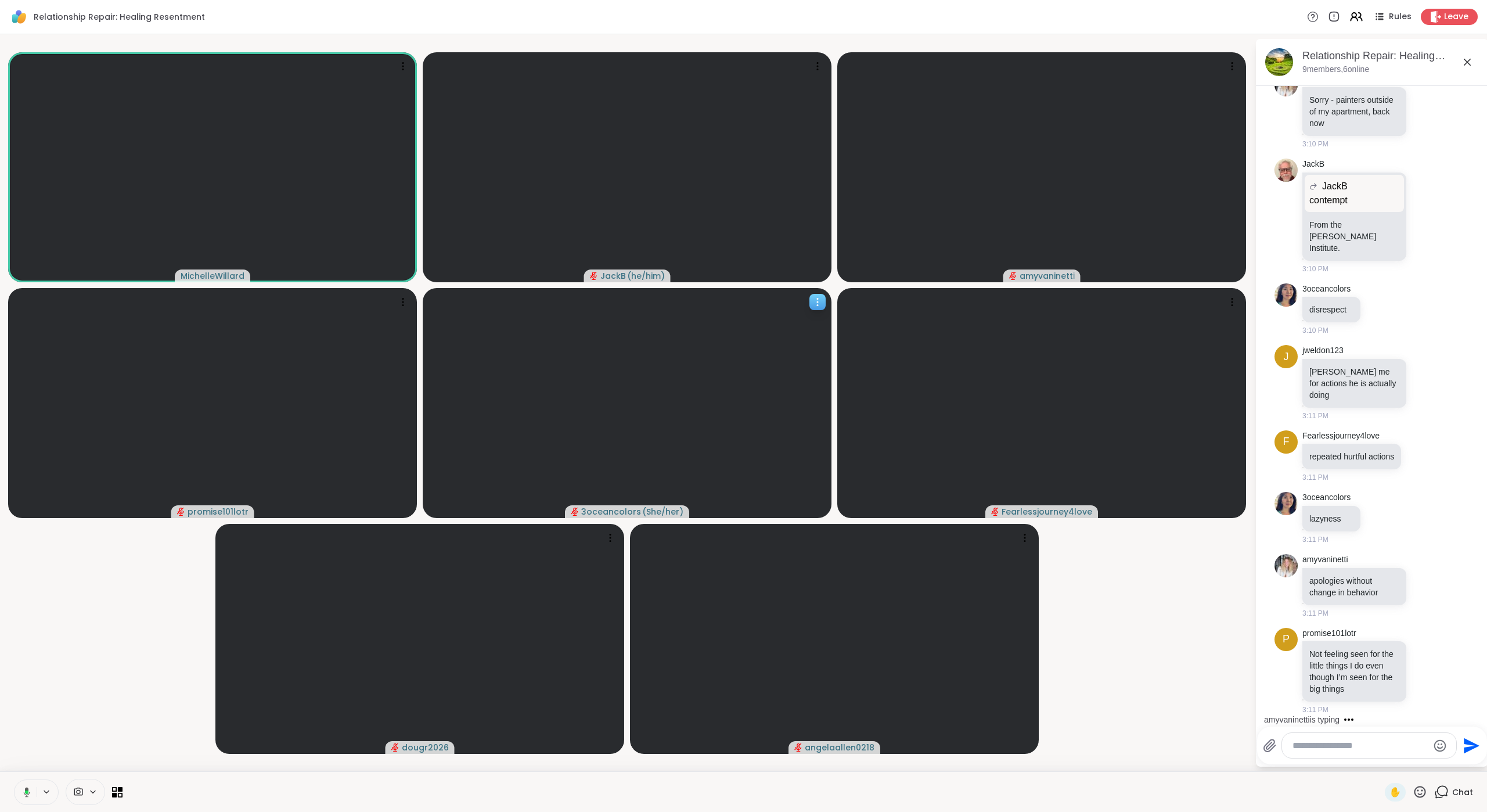
click at [817, 303] on icon at bounding box center [818, 302] width 12 height 12
click at [795, 359] on h4 "Unmute Member" at bounding box center [784, 363] width 63 height 23
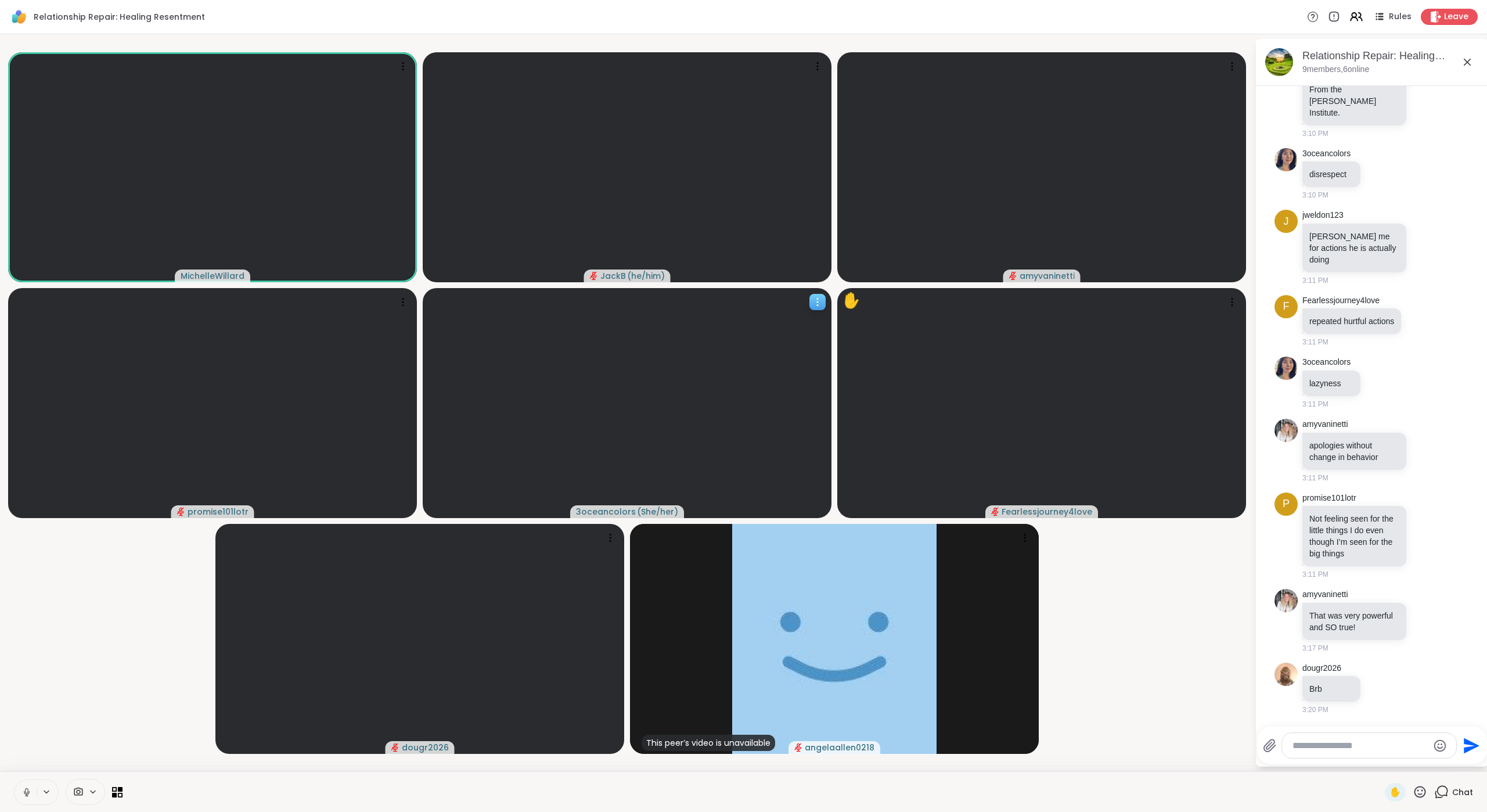
scroll to position [2599, 0]
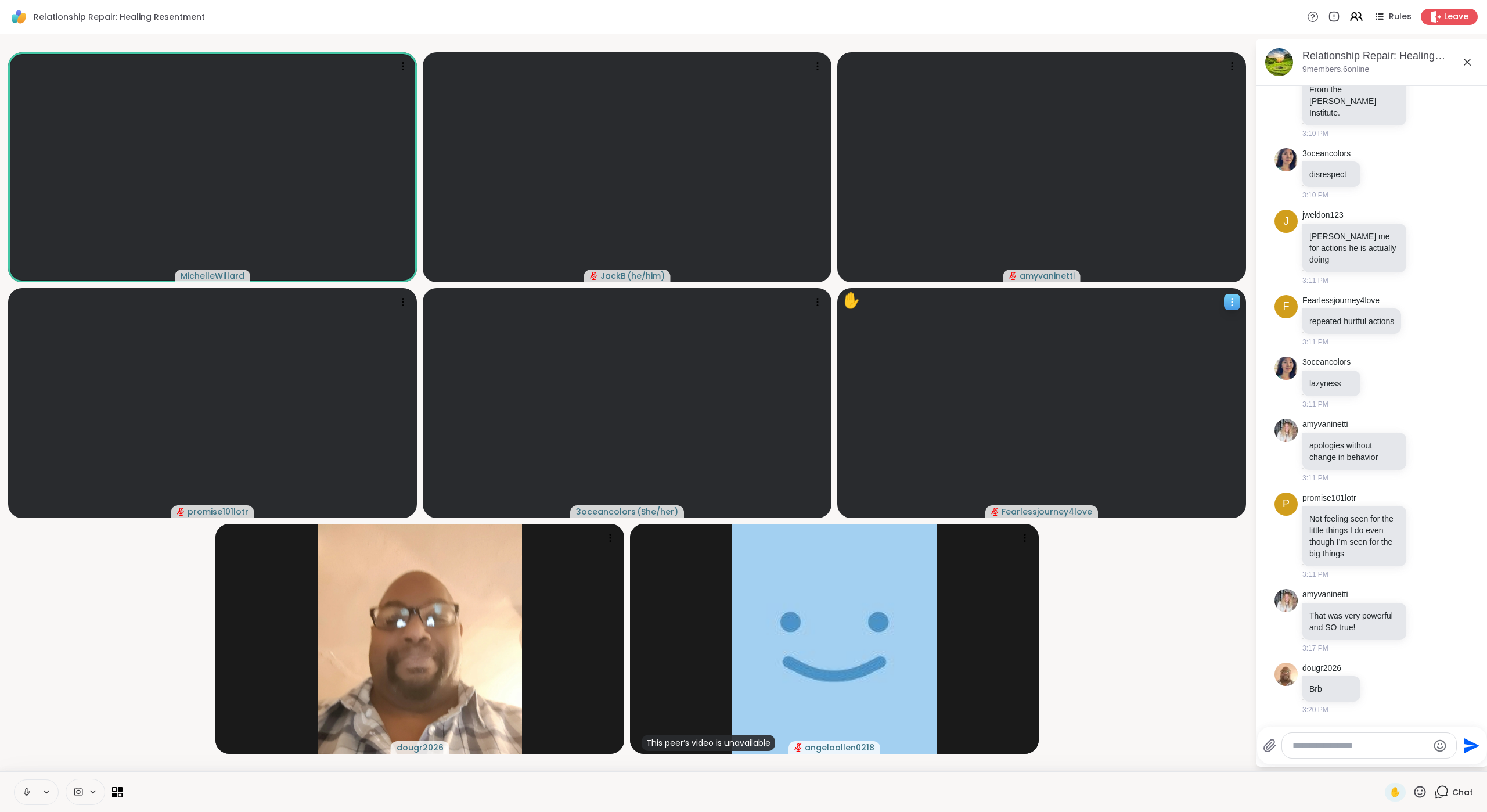
click at [1171, 307] on icon at bounding box center [1233, 302] width 12 height 12
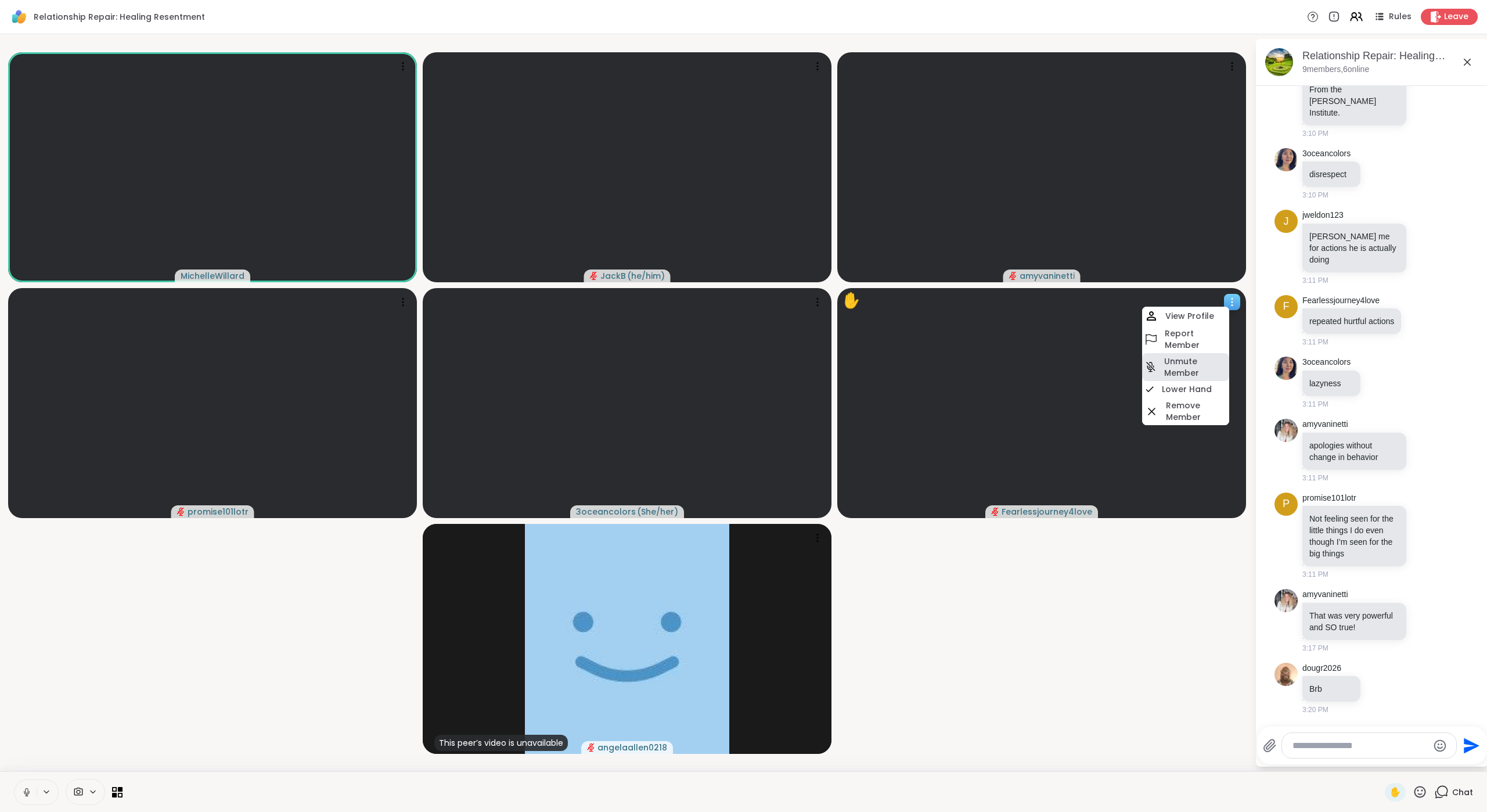
click at [1171, 364] on h4 "Unmute Member" at bounding box center [1195, 366] width 63 height 23
click at [817, 298] on icon at bounding box center [817, 298] width 1 height 1
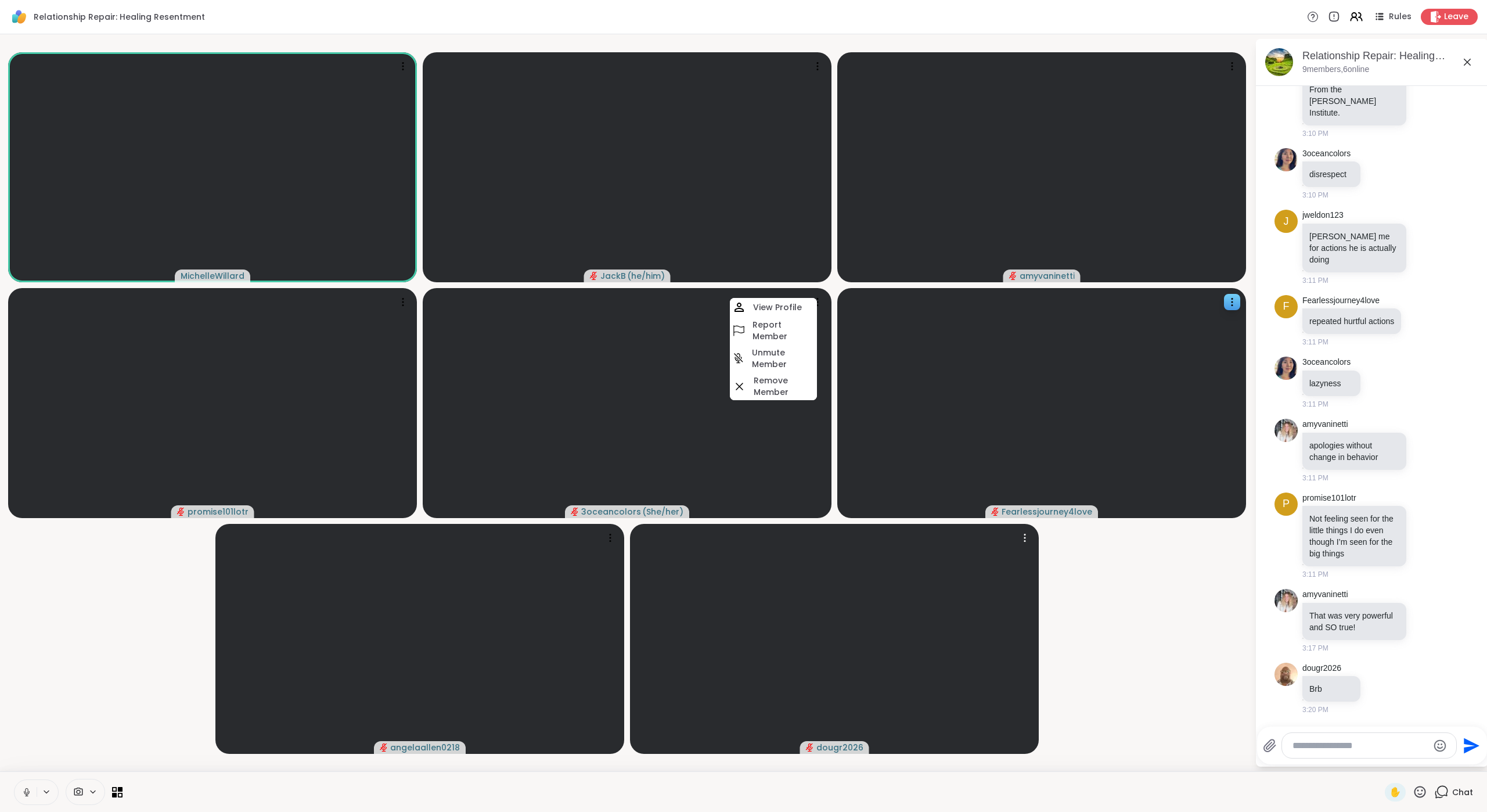
scroll to position [2660, 0]
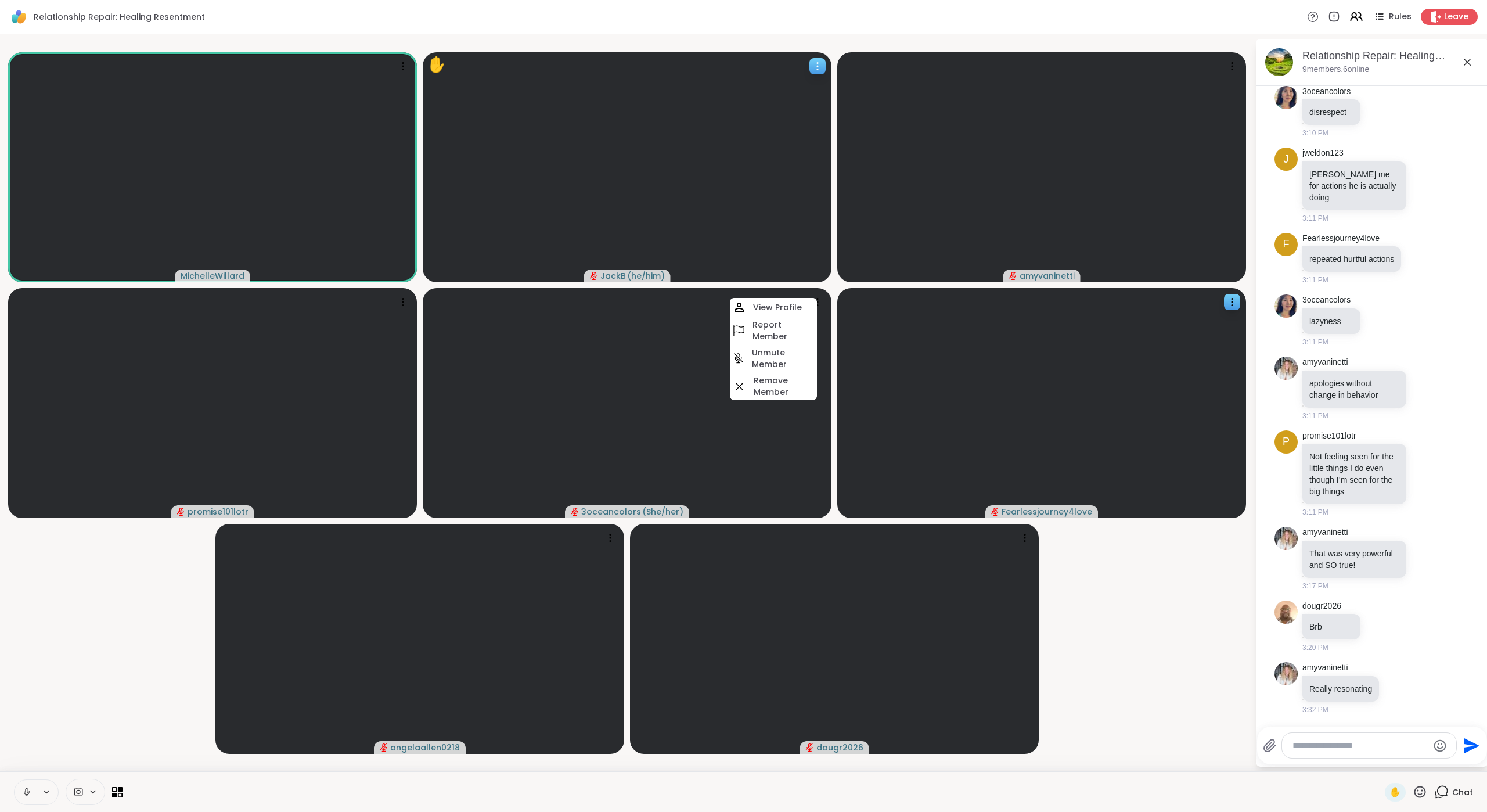
click at [817, 64] on icon at bounding box center [818, 66] width 12 height 12
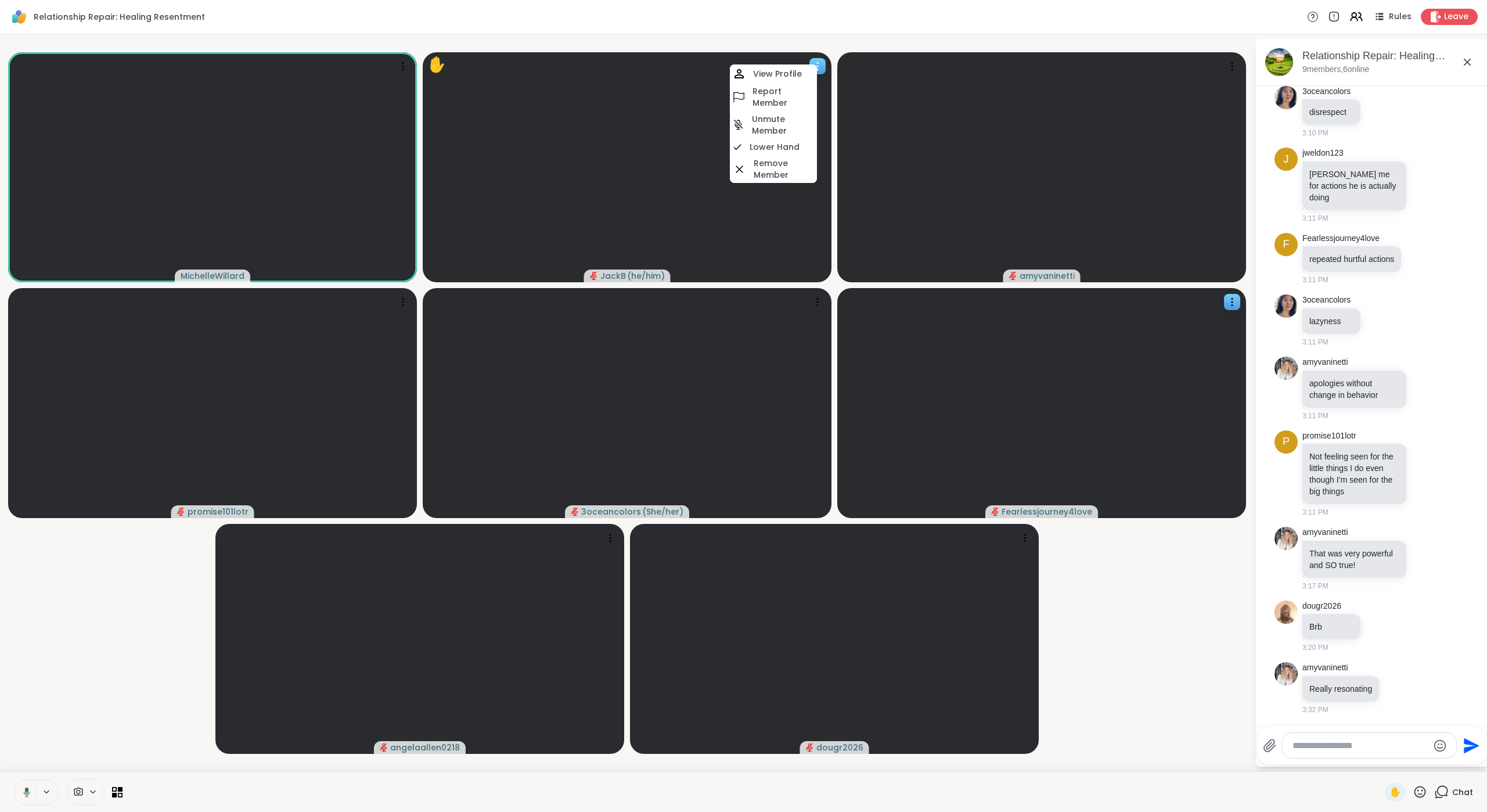
scroll to position [2734, 0]
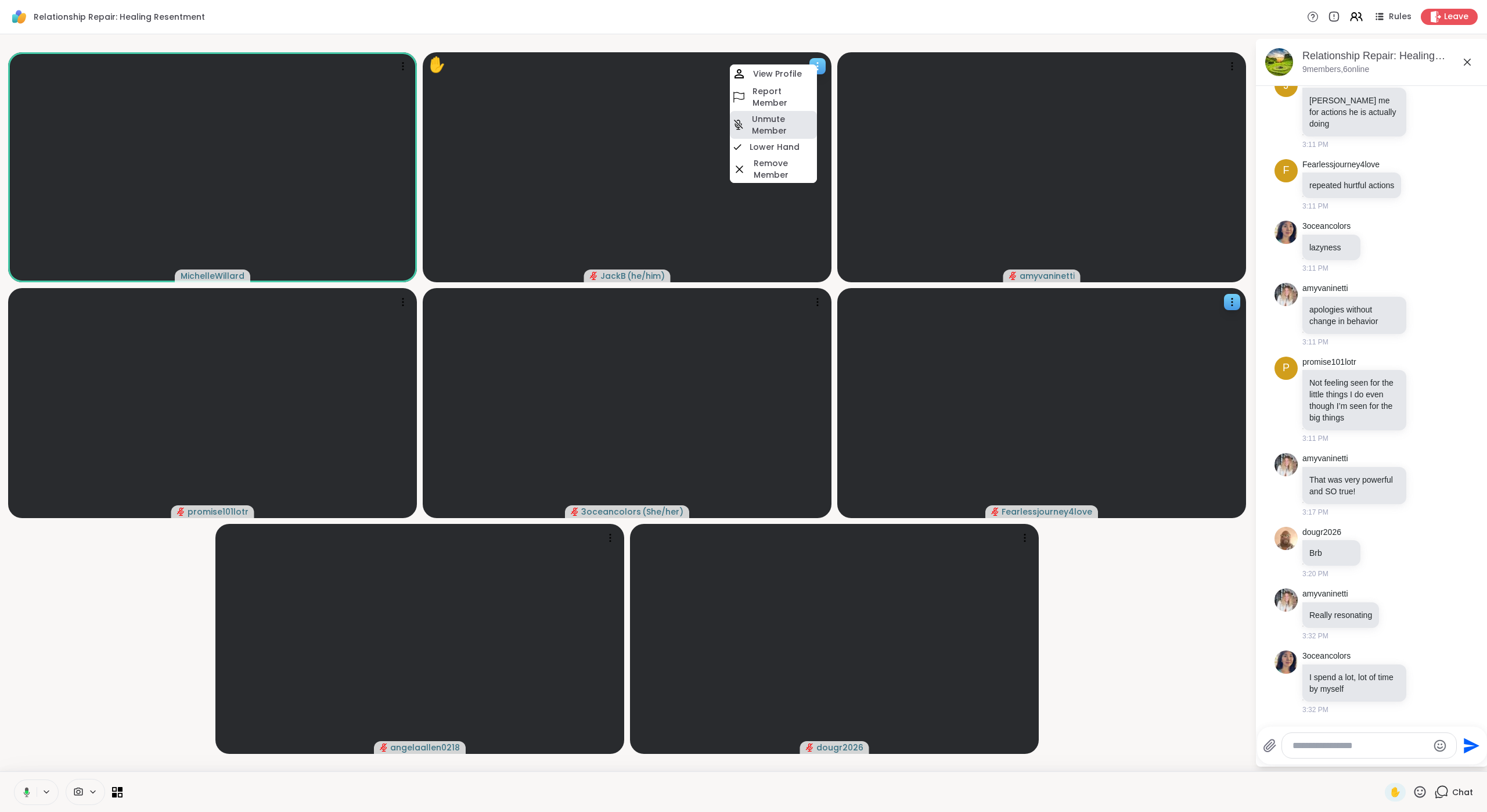
click at [786, 125] on h4 "Unmute Member" at bounding box center [783, 125] width 63 height 23
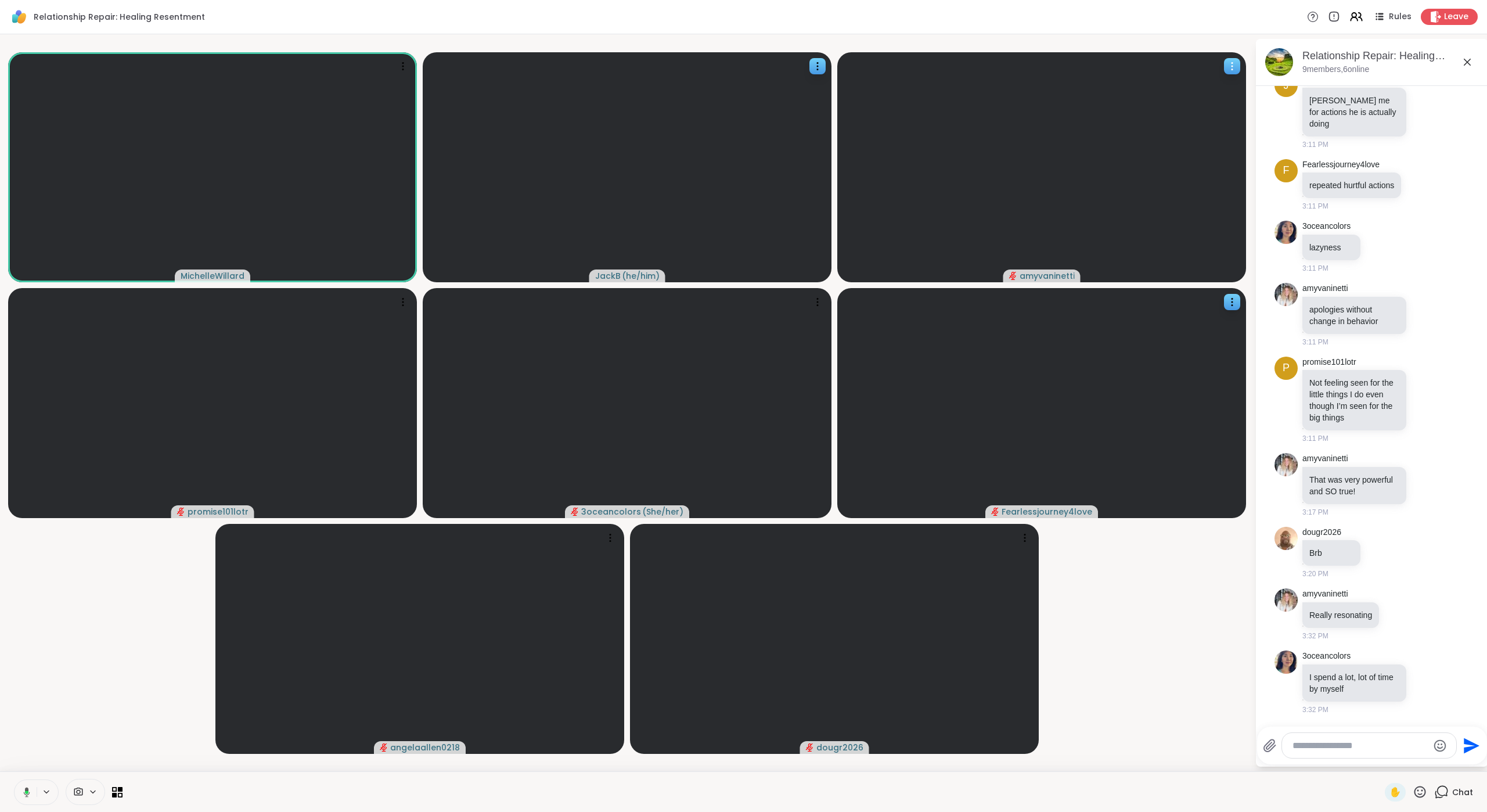
click at [1171, 59] on div at bounding box center [1232, 65] width 16 height 16
click at [1171, 120] on h4 "Unmute Member" at bounding box center [1198, 119] width 63 height 23
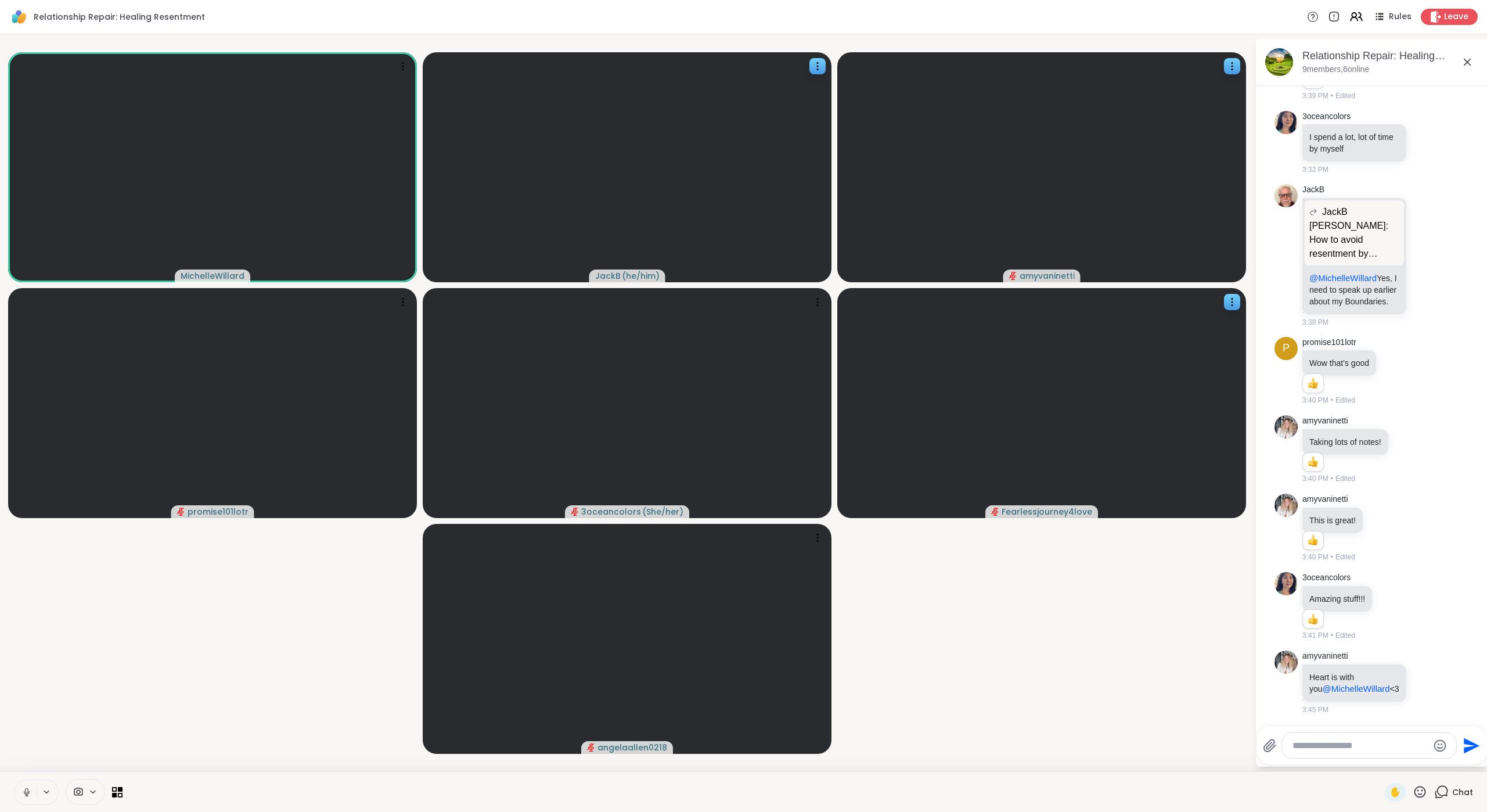
scroll to position [3330, 0]
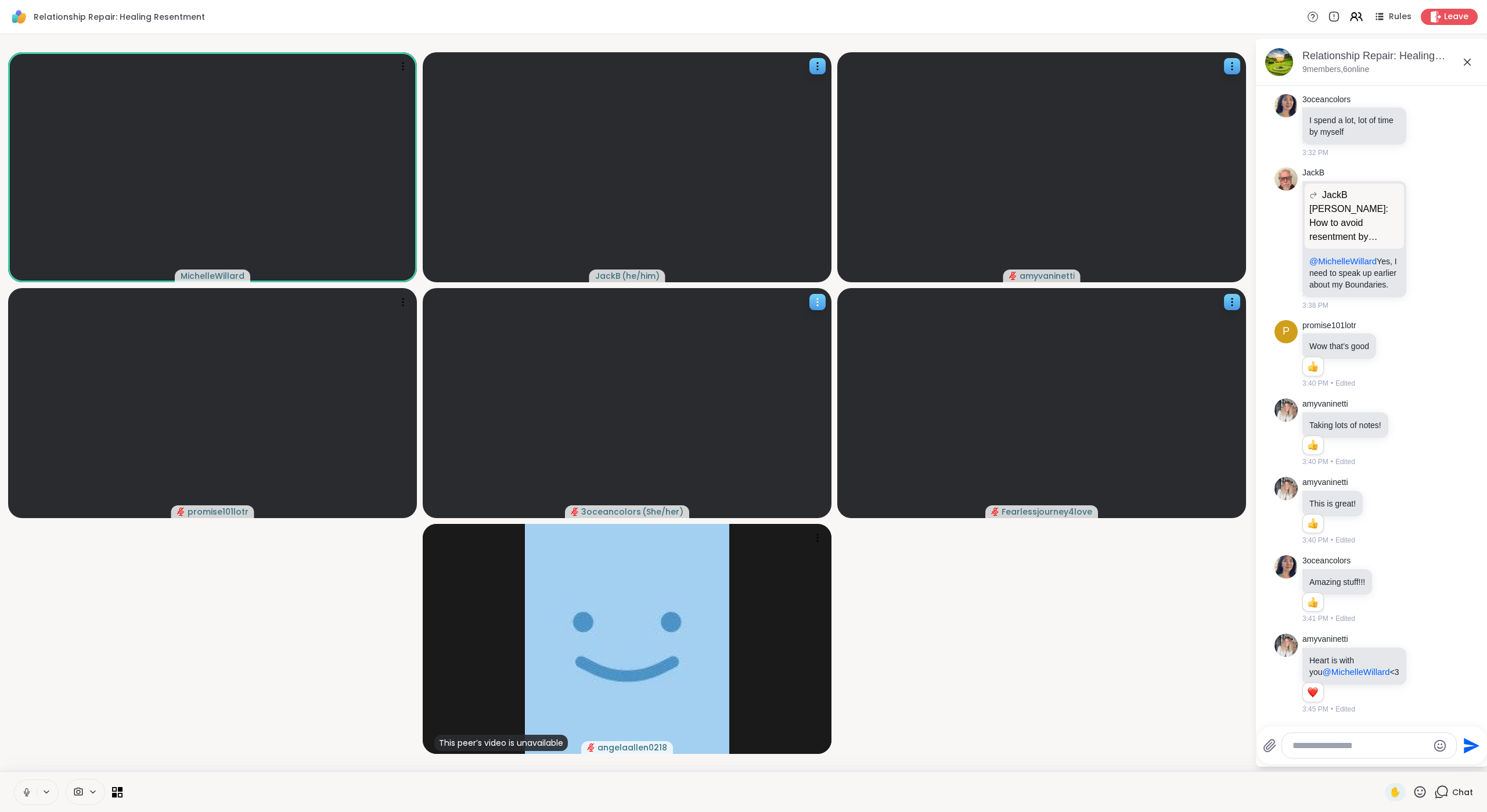
click at [817, 305] on icon at bounding box center [818, 302] width 12 height 12
click at [794, 364] on h4 "Unmute Member" at bounding box center [784, 365] width 63 height 23
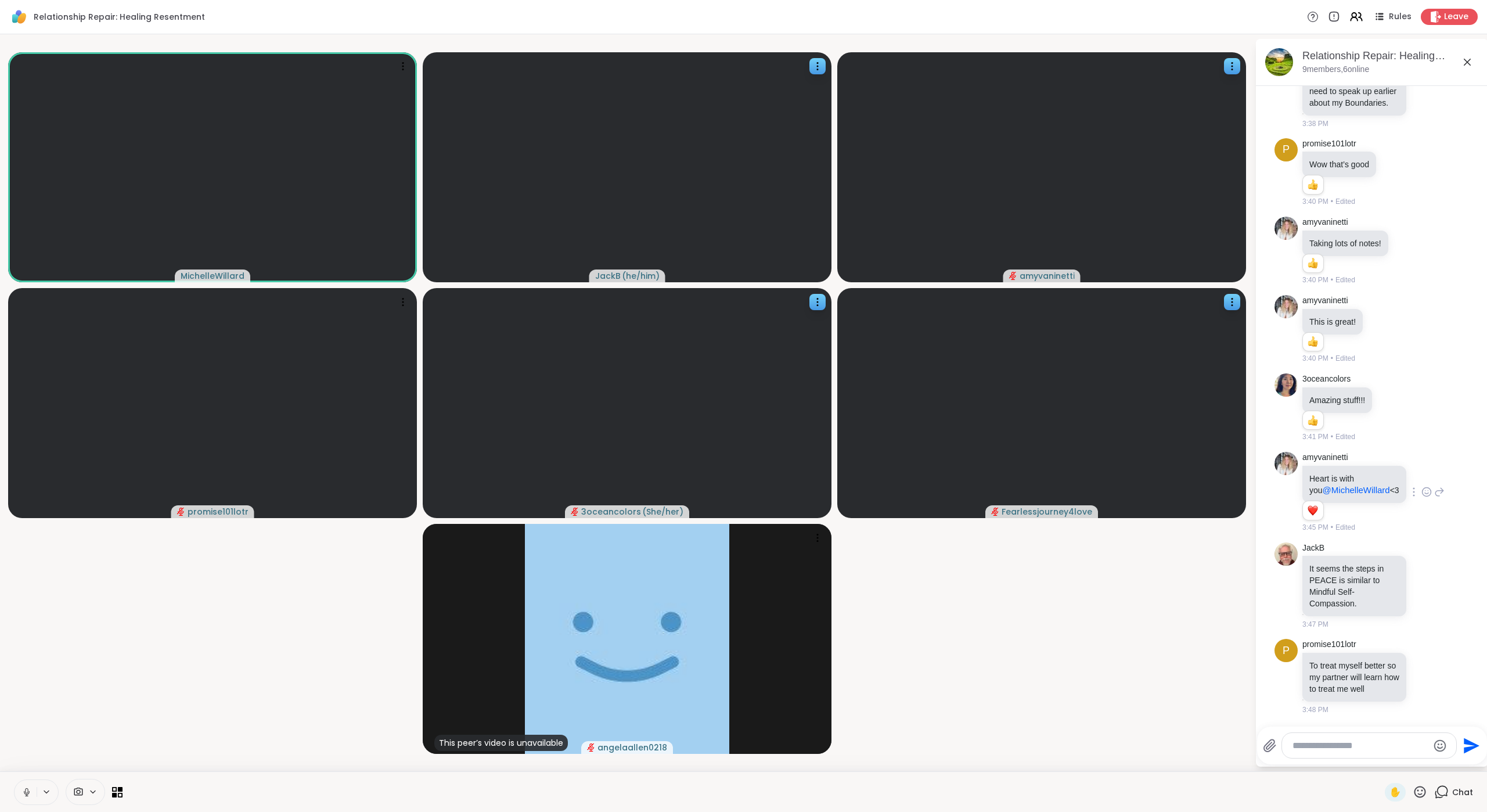
scroll to position [3551, 0]
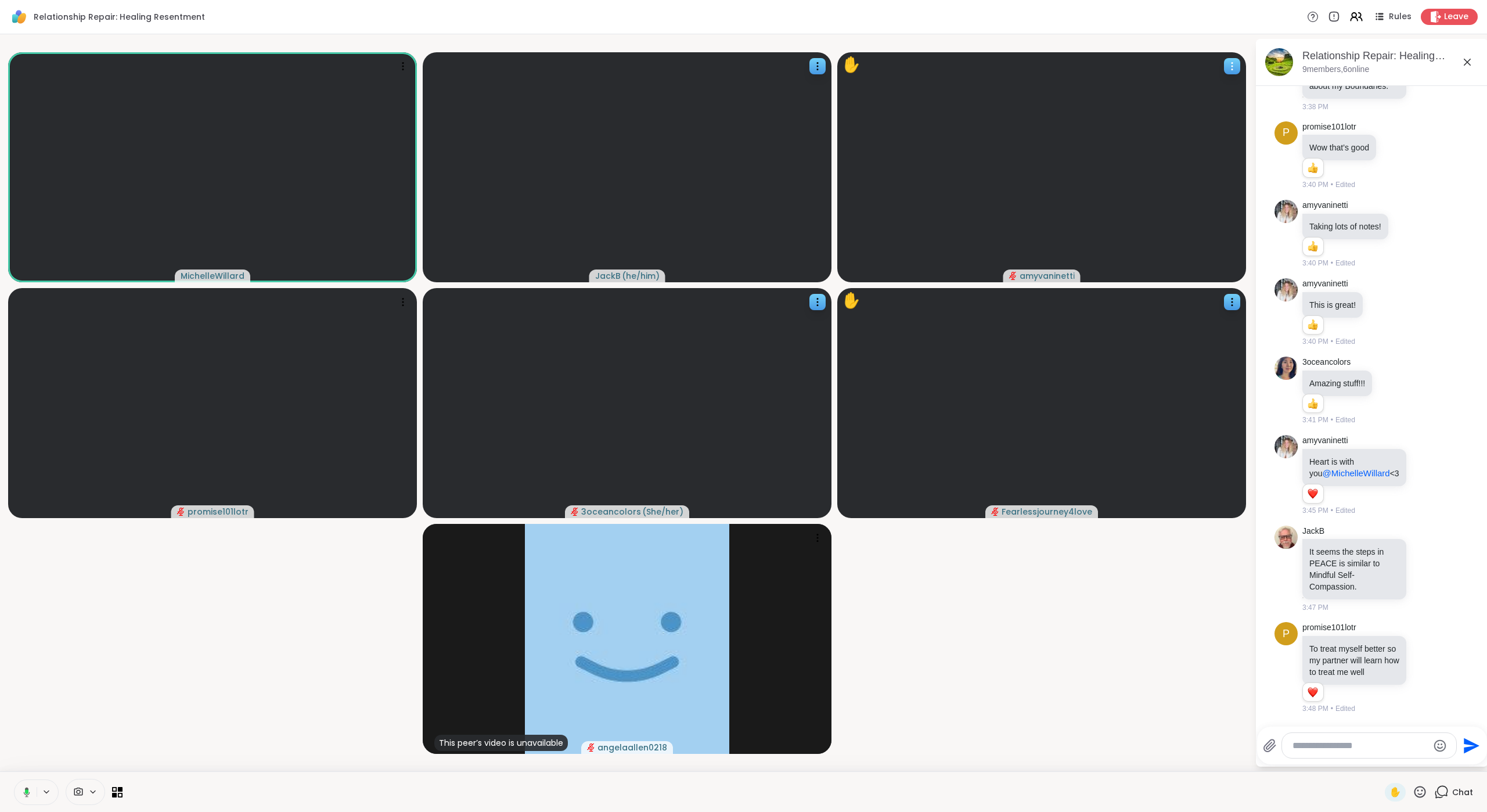
click at [1171, 65] on icon at bounding box center [1233, 66] width 12 height 12
click at [1171, 131] on h4 "Unmute Member" at bounding box center [1195, 125] width 63 height 23
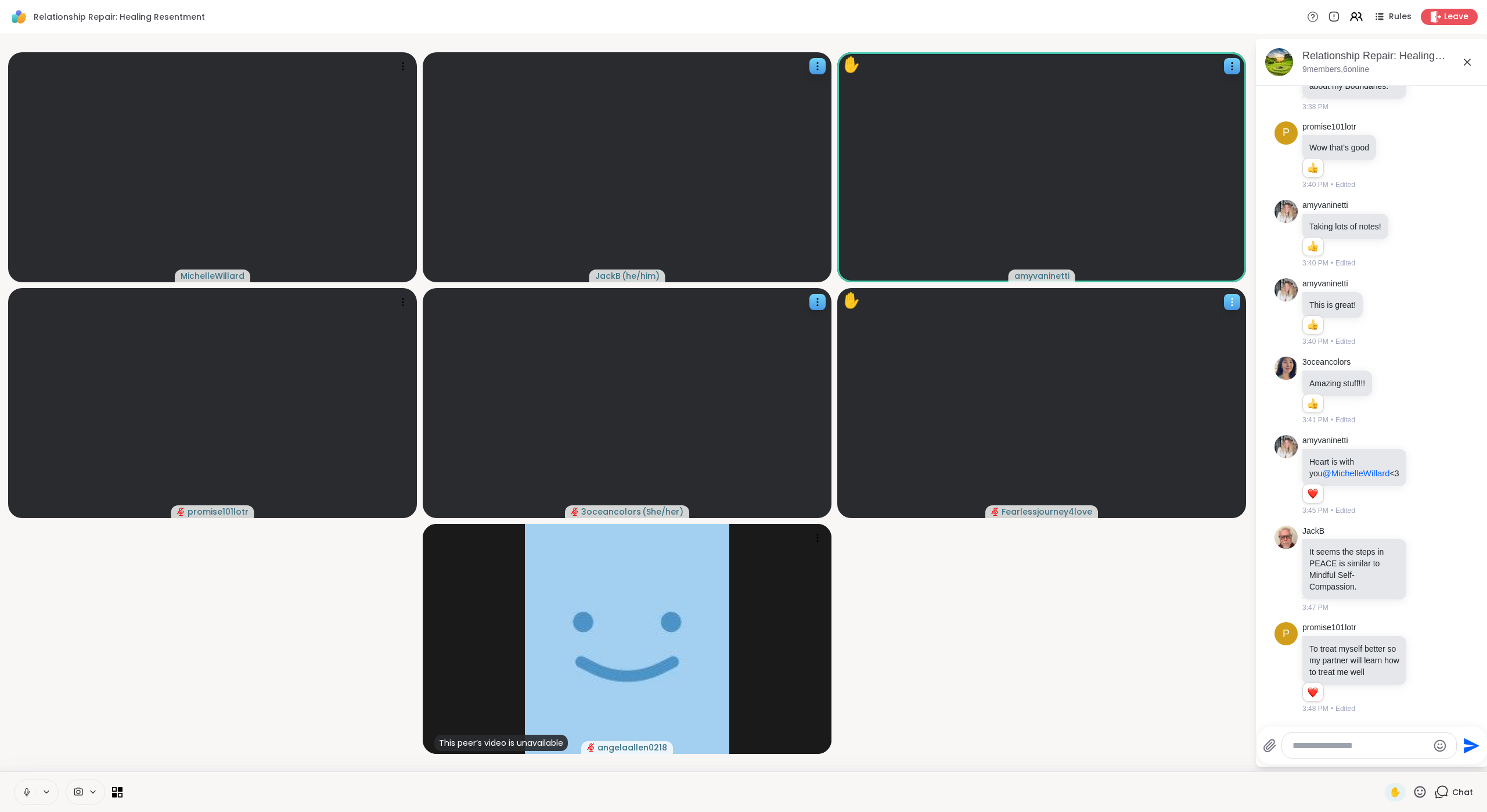
click at [1171, 305] on icon at bounding box center [1233, 302] width 12 height 12
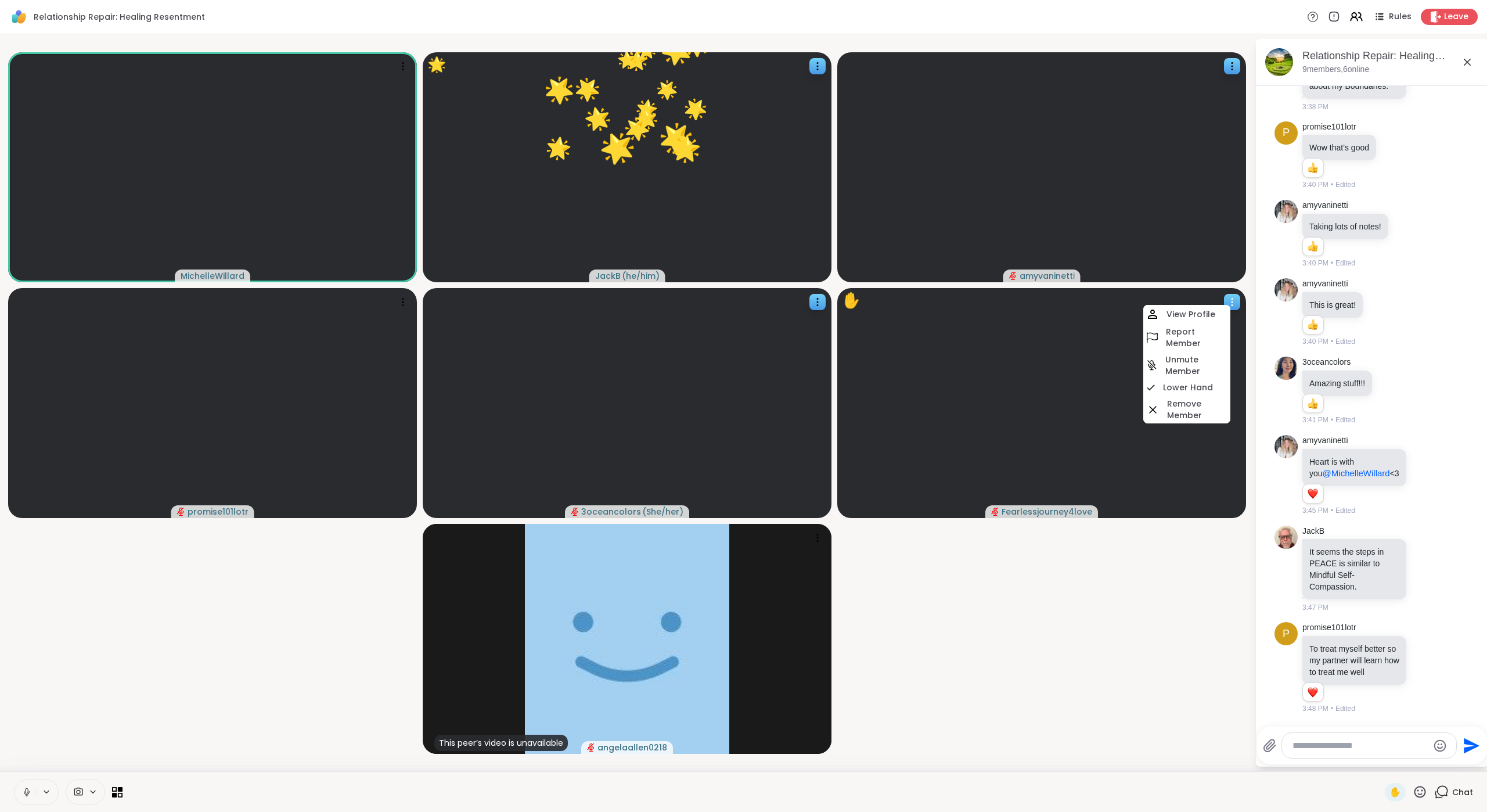
click at [1171, 298] on icon at bounding box center [1232, 298] width 1 height 1
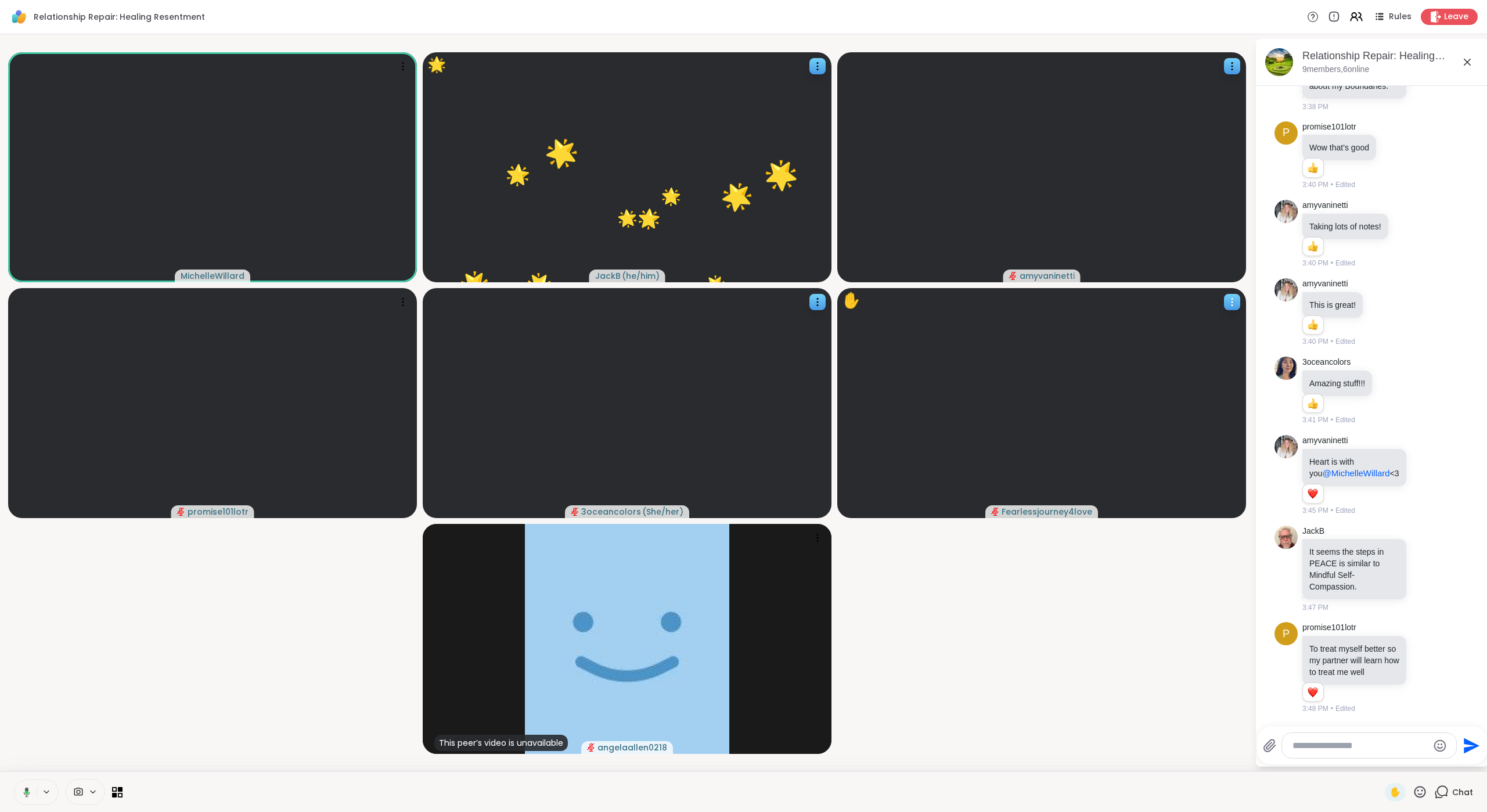
click at [1171, 300] on icon at bounding box center [1233, 302] width 12 height 12
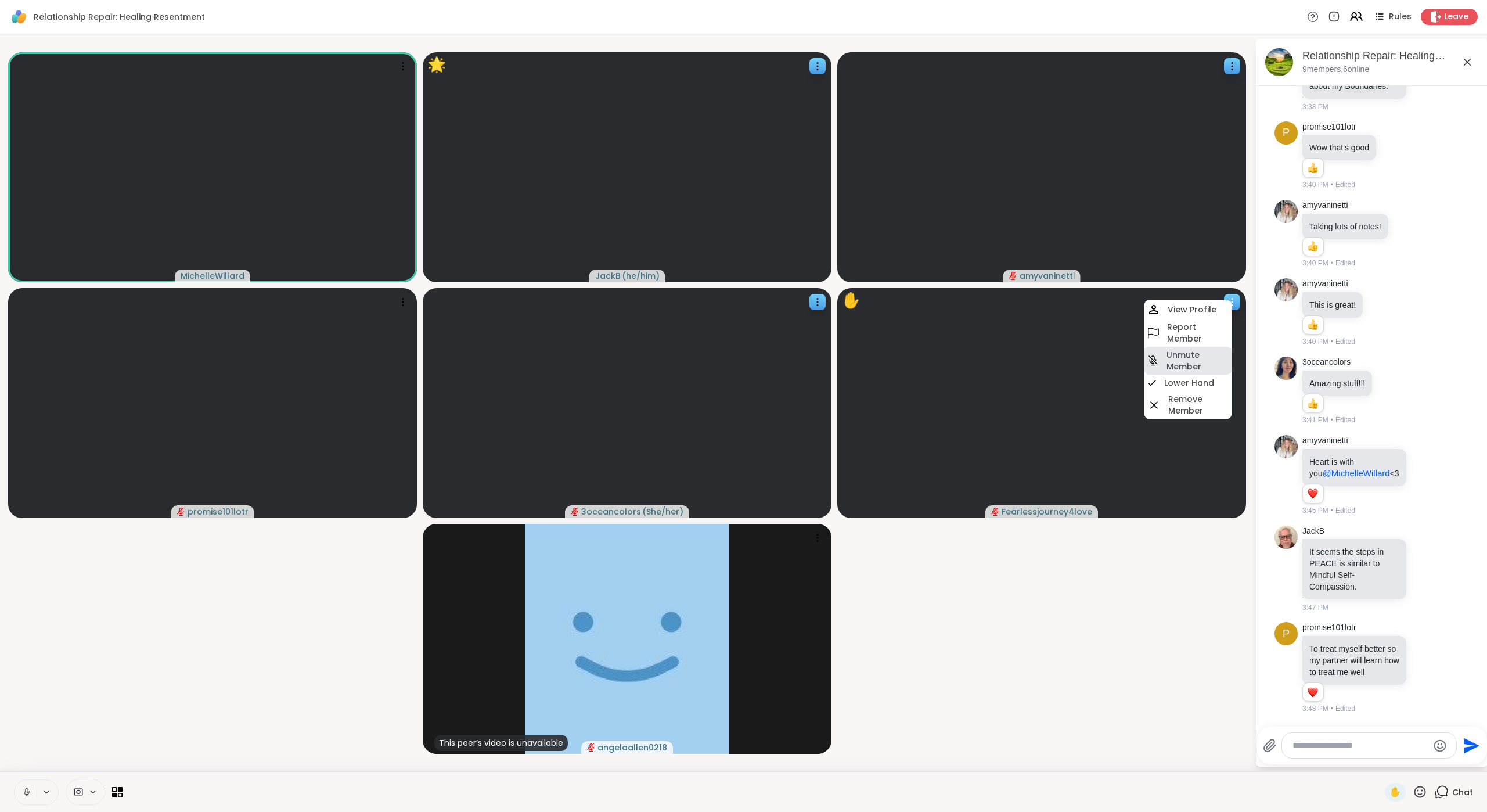
click at [1171, 357] on h4 "Unmute Member" at bounding box center [1198, 360] width 63 height 23
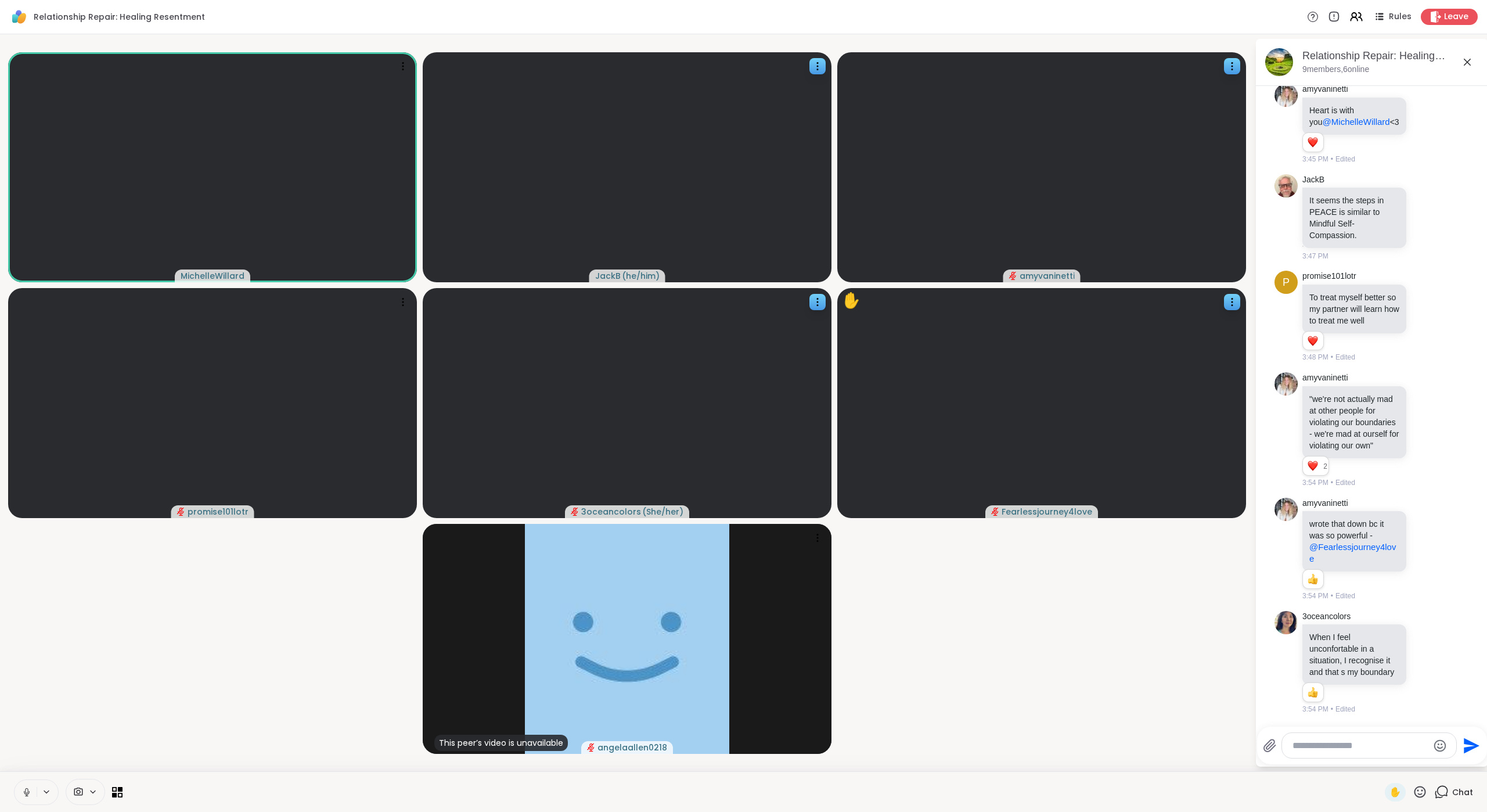
scroll to position [3938, 0]
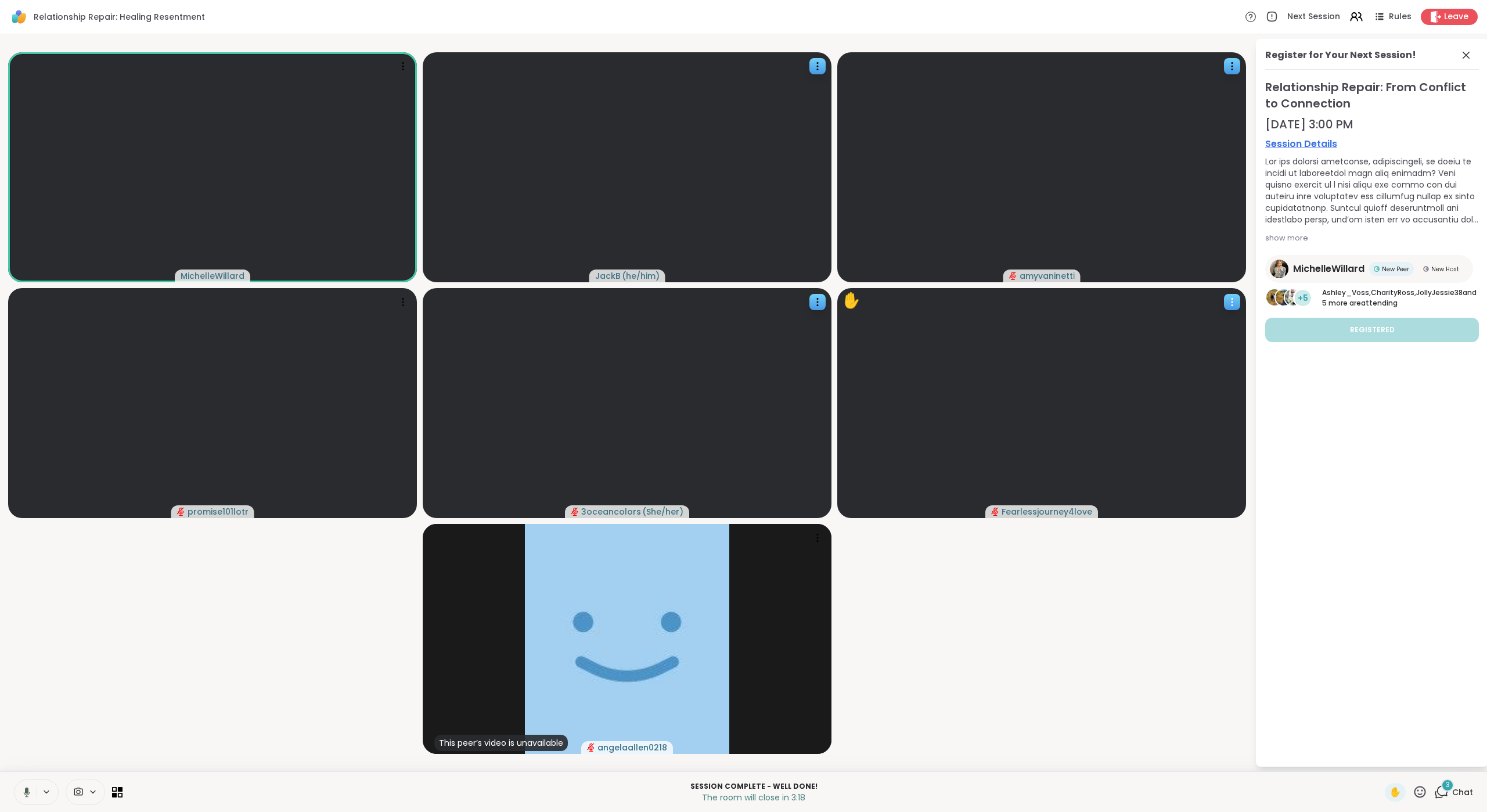
click at [1171, 305] on icon at bounding box center [1232, 305] width 1 height 1
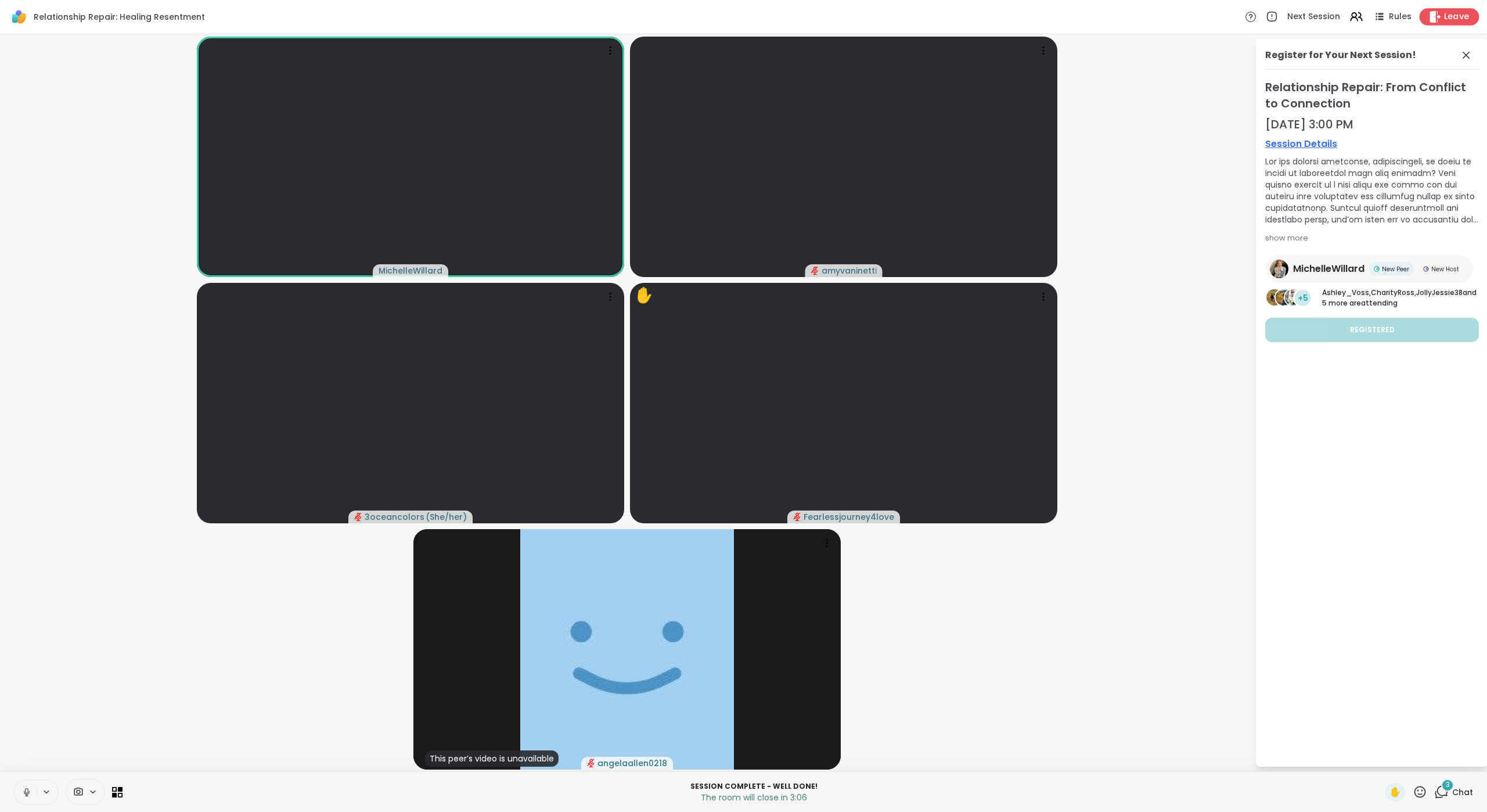
click at [1171, 13] on span "Leave" at bounding box center [1456, 17] width 25 height 12
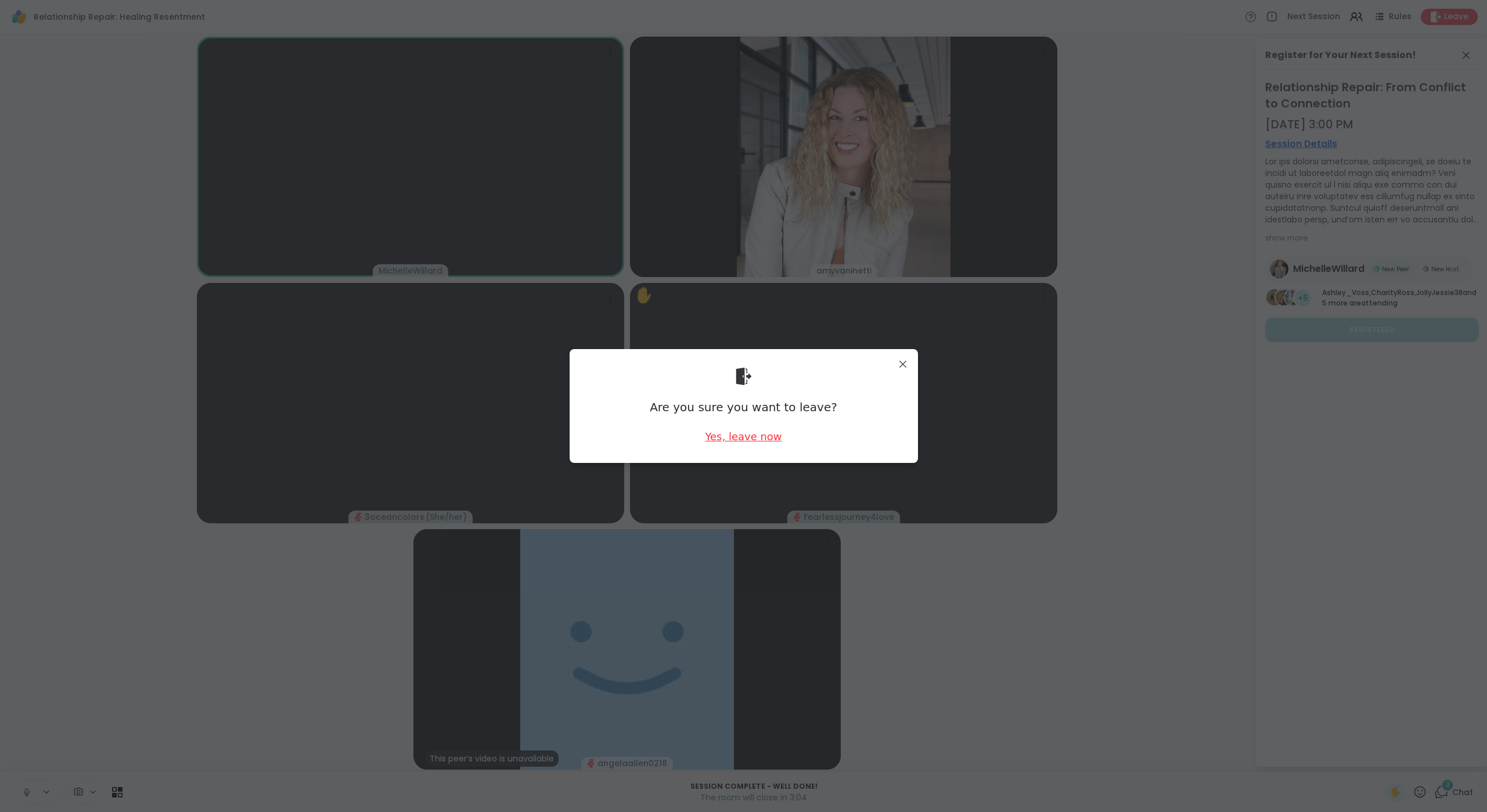
click at [732, 434] on div "Yes, leave now" at bounding box center [743, 436] width 76 height 14
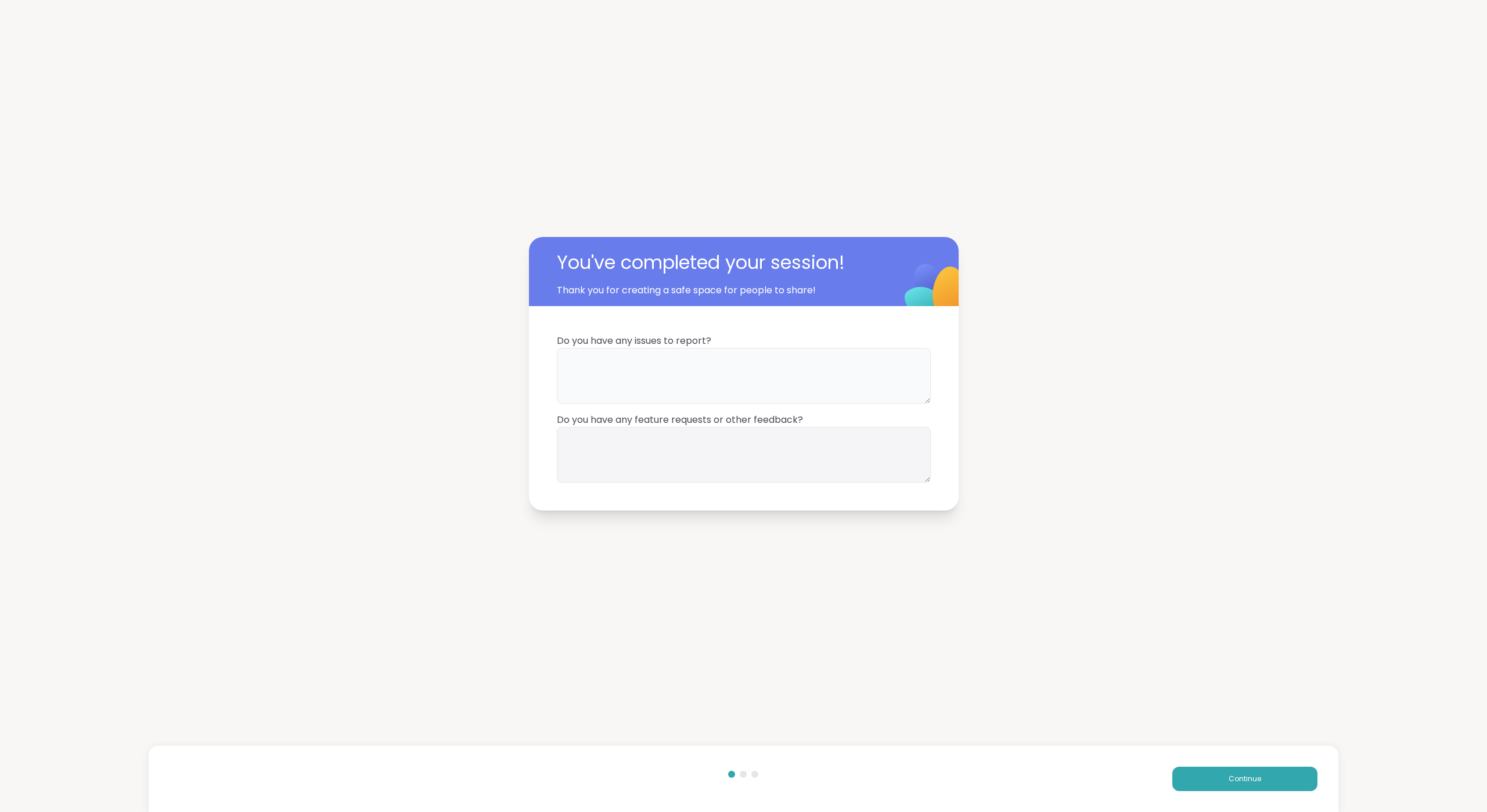
click at [661, 378] on textarea at bounding box center [744, 375] width 374 height 56
type textarea "**********"
click at [1171, 550] on button "Continue" at bounding box center [1245, 778] width 145 height 25
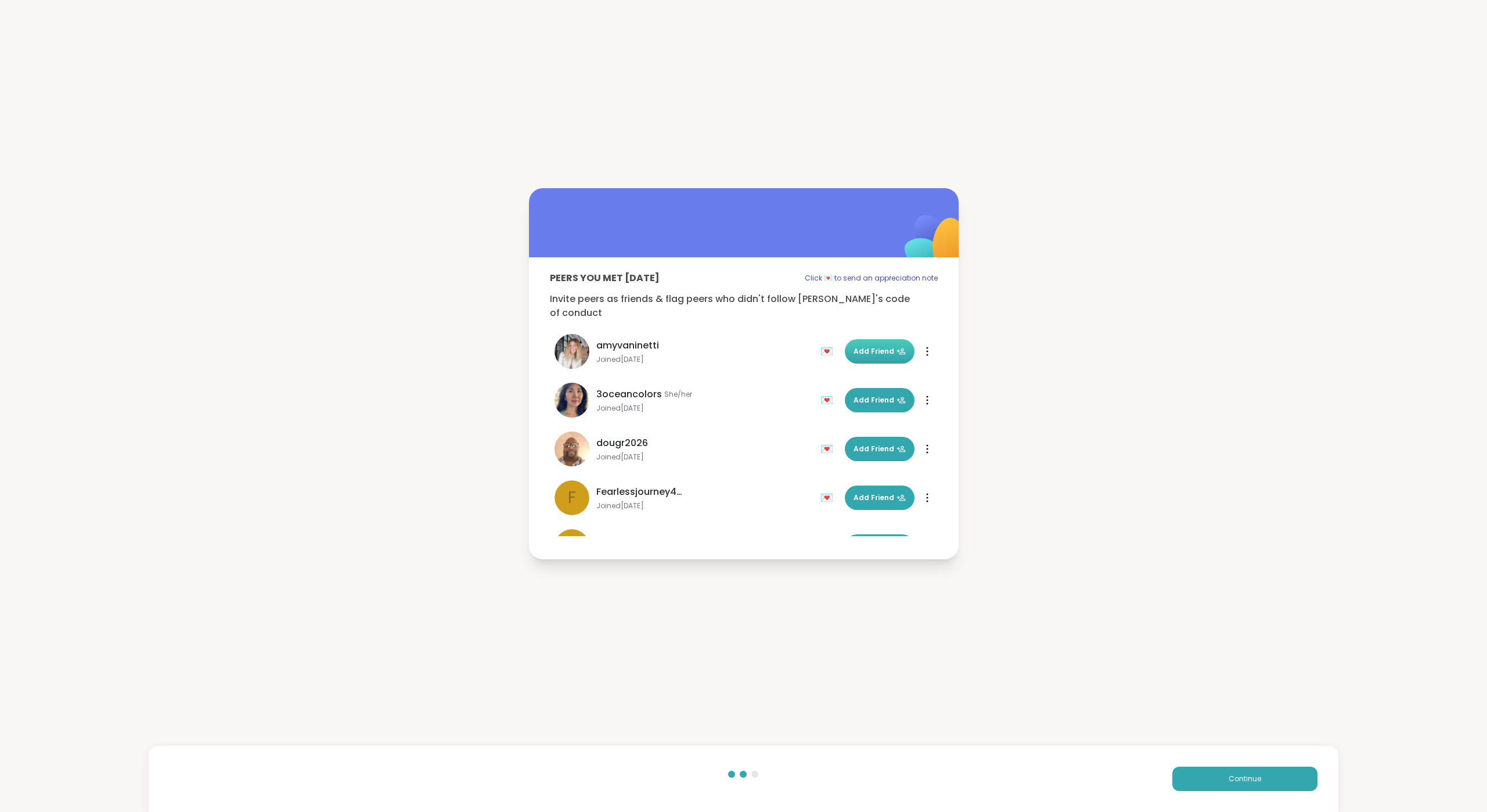
click at [855, 346] on span "Add Friend" at bounding box center [880, 351] width 53 height 10
click at [854, 395] on span "Add Friend" at bounding box center [880, 400] width 53 height 10
click at [860, 492] on span "Add Friend" at bounding box center [880, 498] width 53 height 10
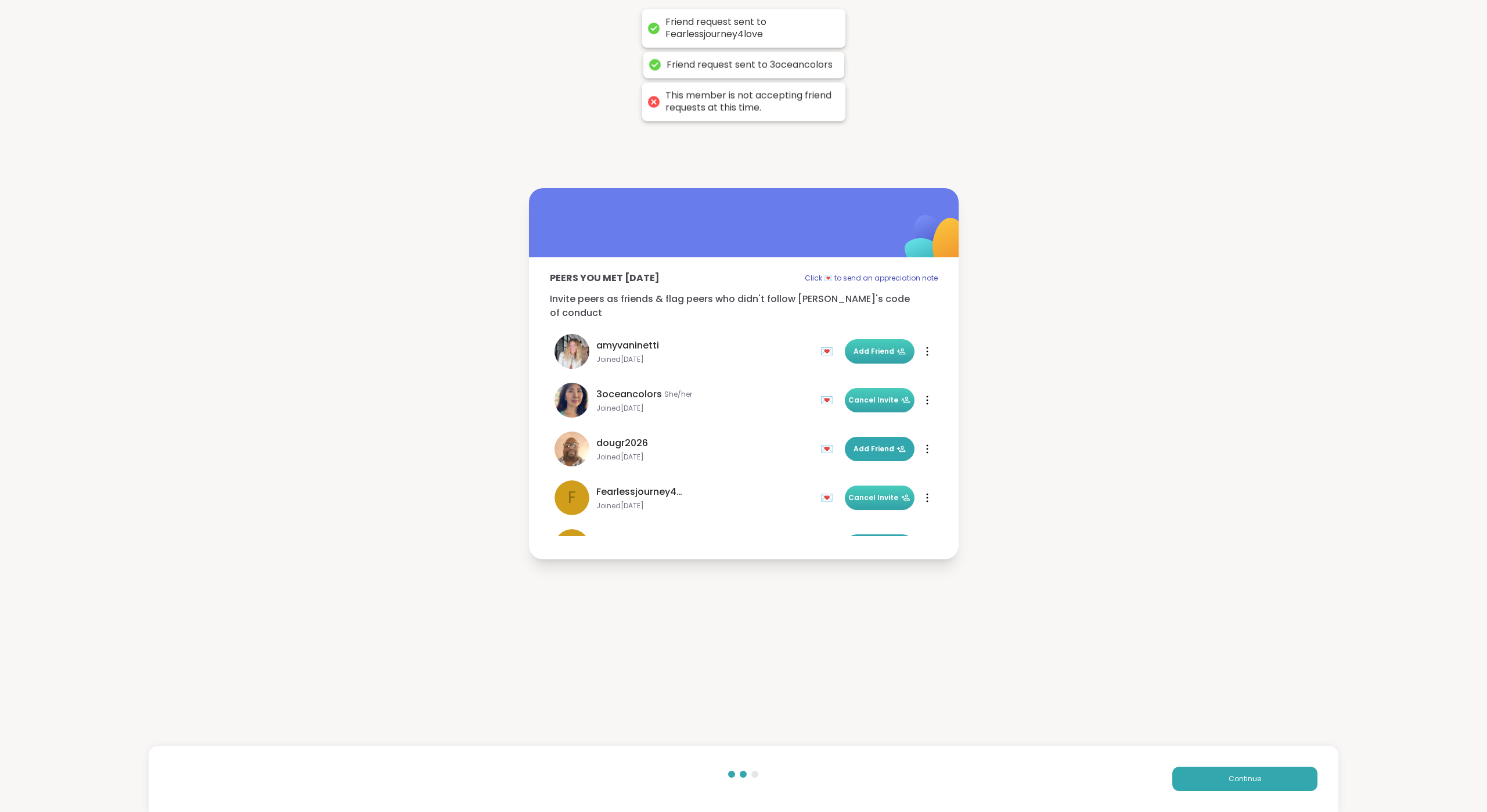
scroll to position [87, 0]
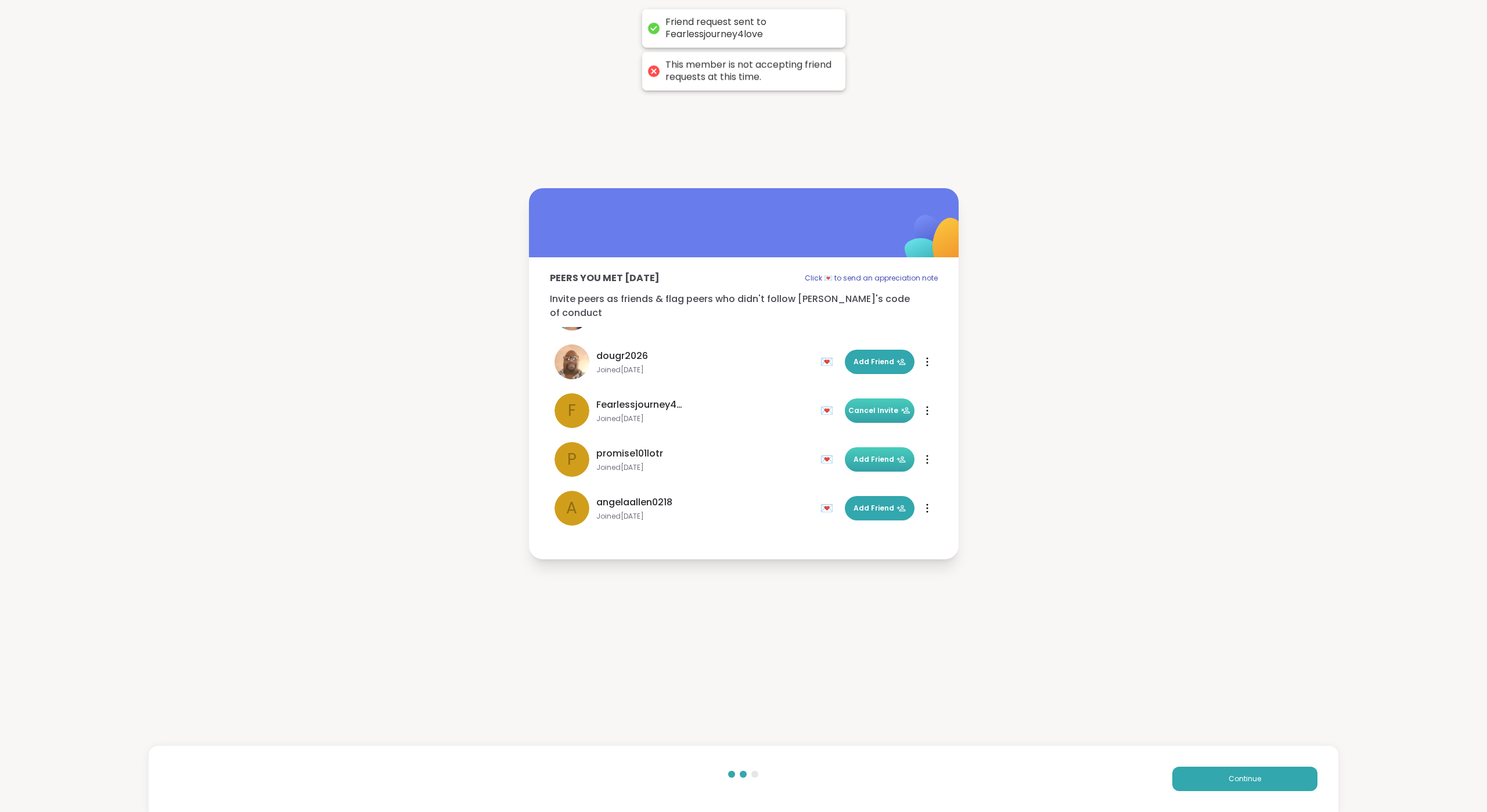
click at [854, 454] on span "Add Friend" at bounding box center [880, 459] width 53 height 10
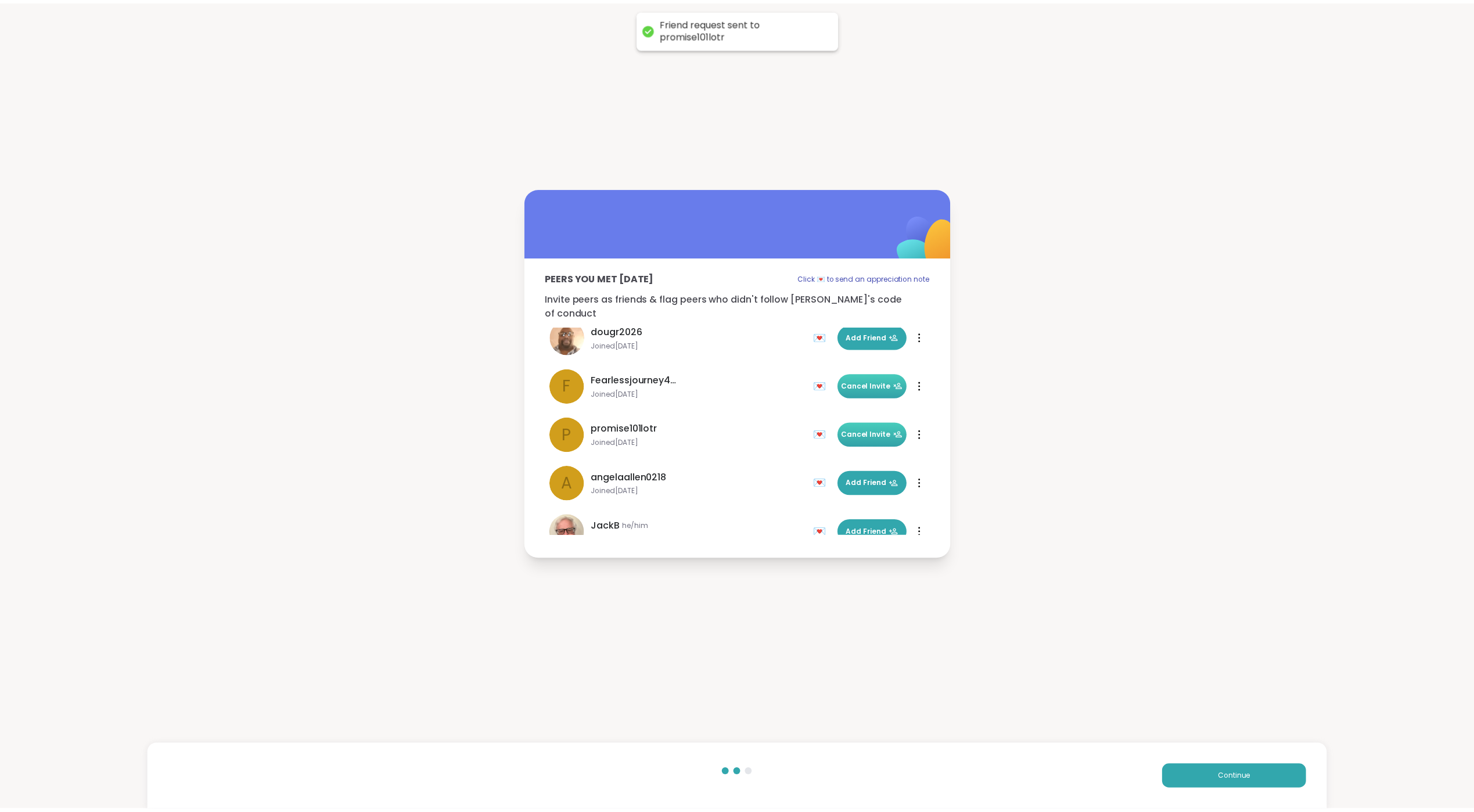
scroll to position [132, 0]
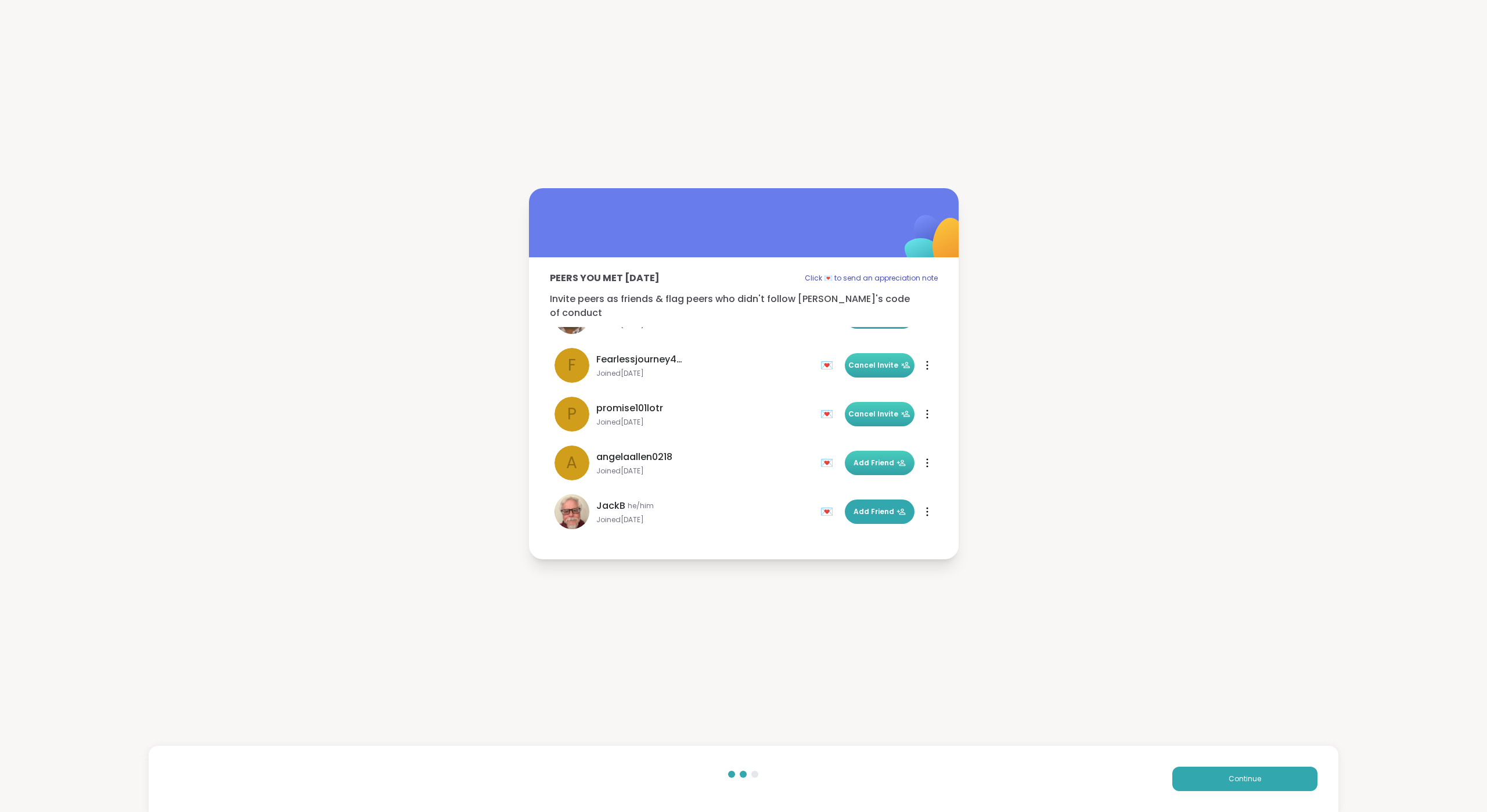
click at [861, 458] on span "Add Friend" at bounding box center [880, 463] width 53 height 10
click at [1171, 550] on span "Continue" at bounding box center [1245, 778] width 32 height 10
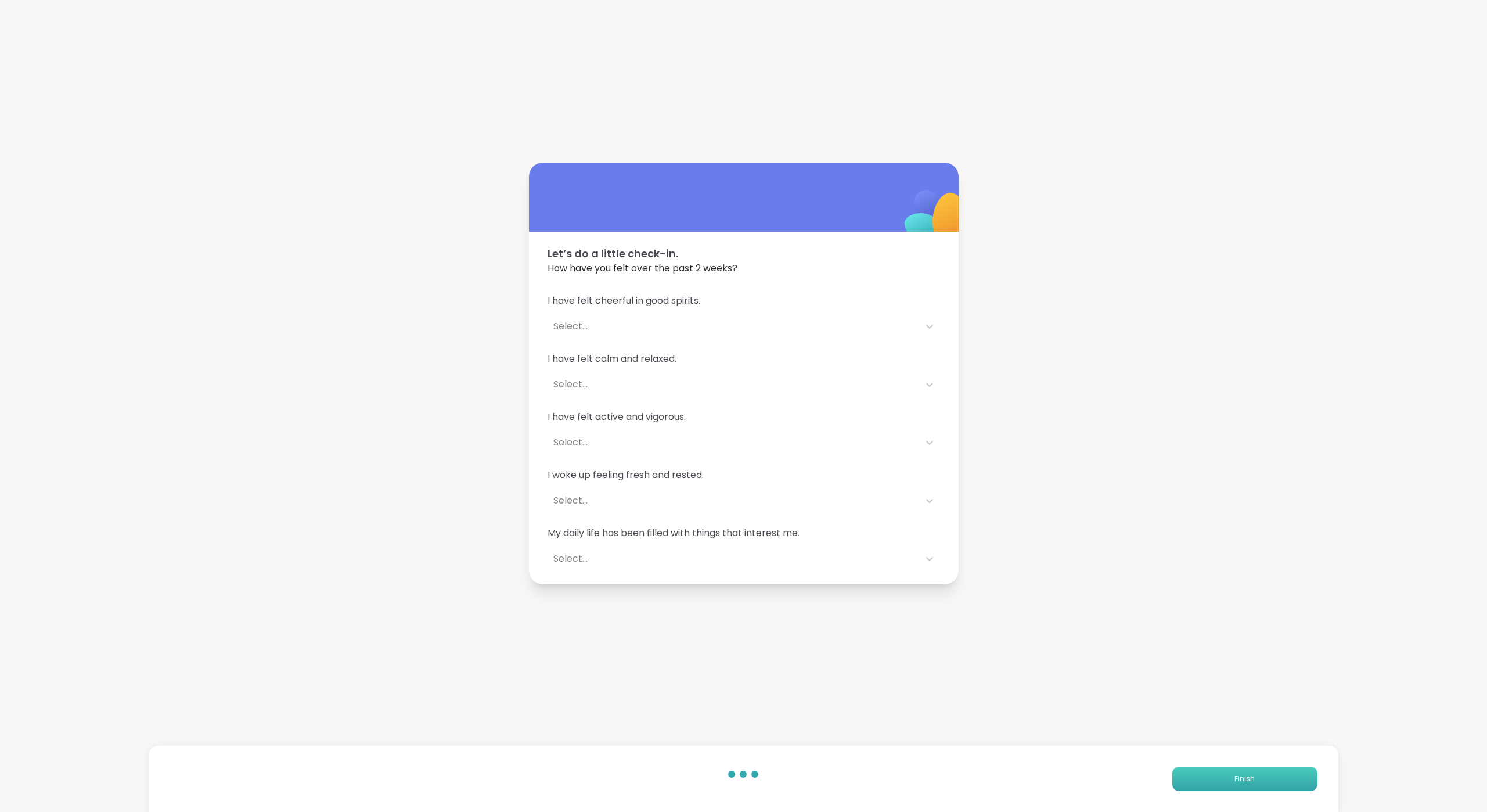
click at [1171, 550] on button "Finish" at bounding box center [1245, 778] width 145 height 25
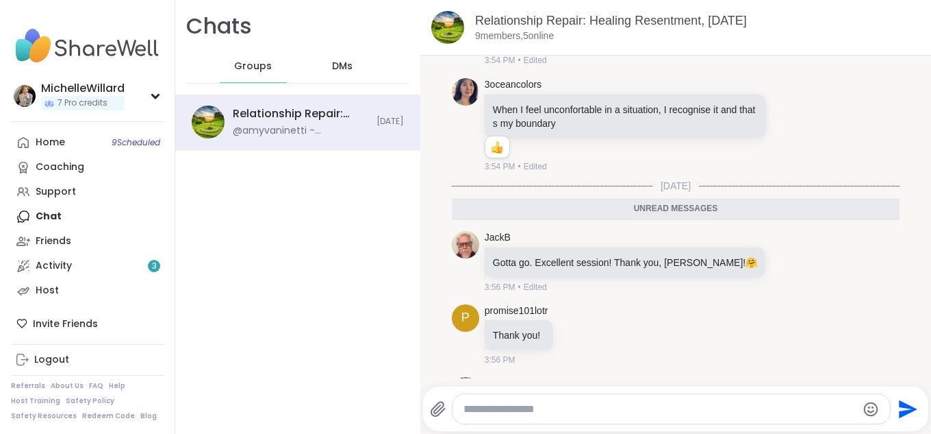
scroll to position [4131, 0]
